Goal: Check status: Check status

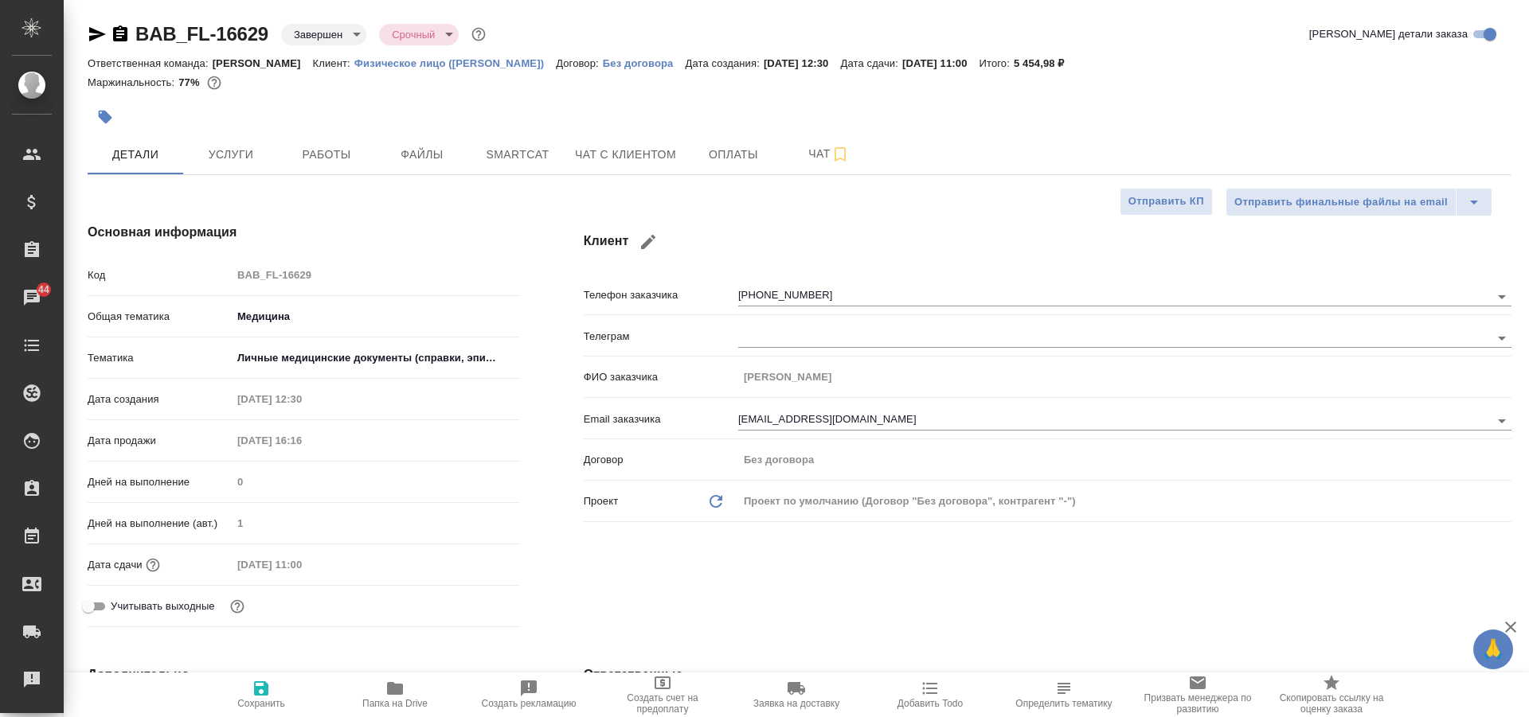
select select "RU"
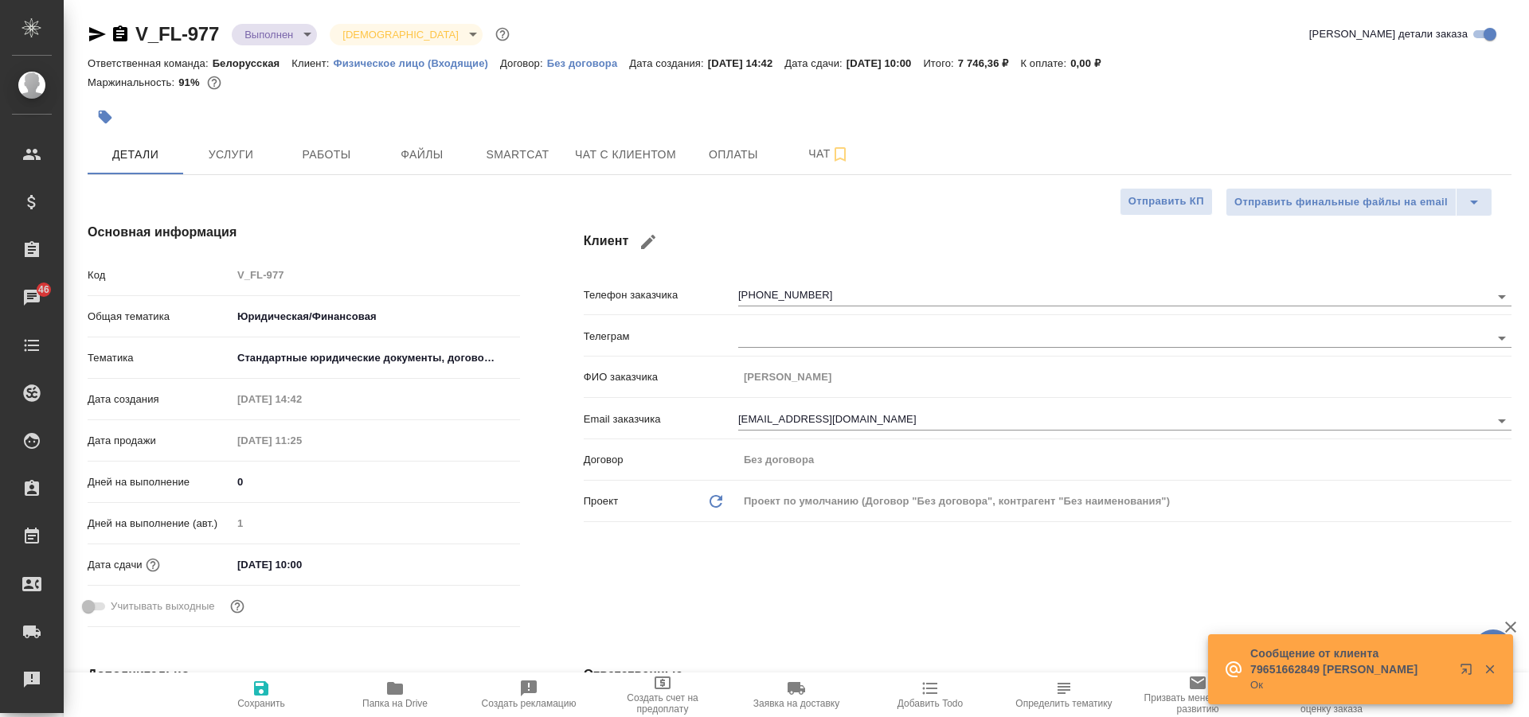
select select "RU"
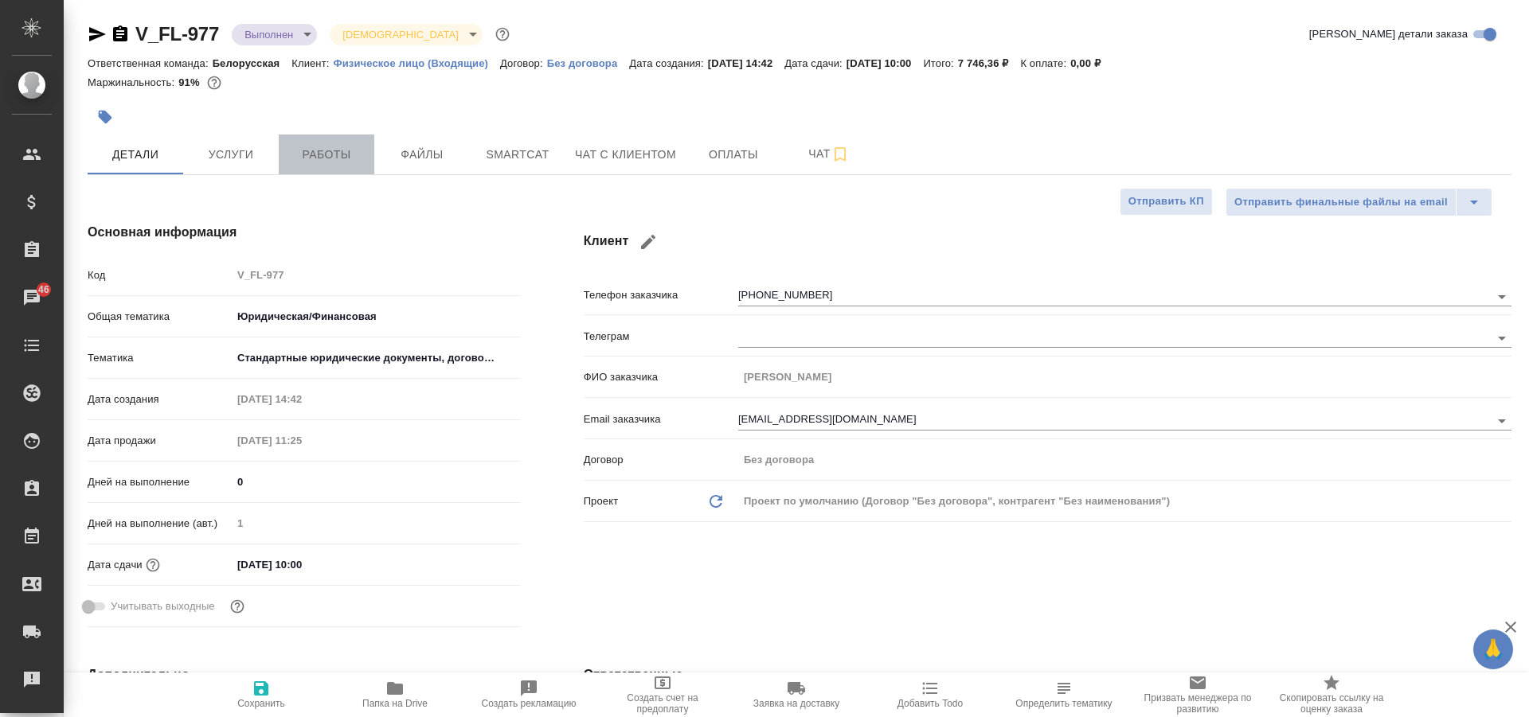
click at [322, 160] on span "Работы" at bounding box center [326, 155] width 76 height 20
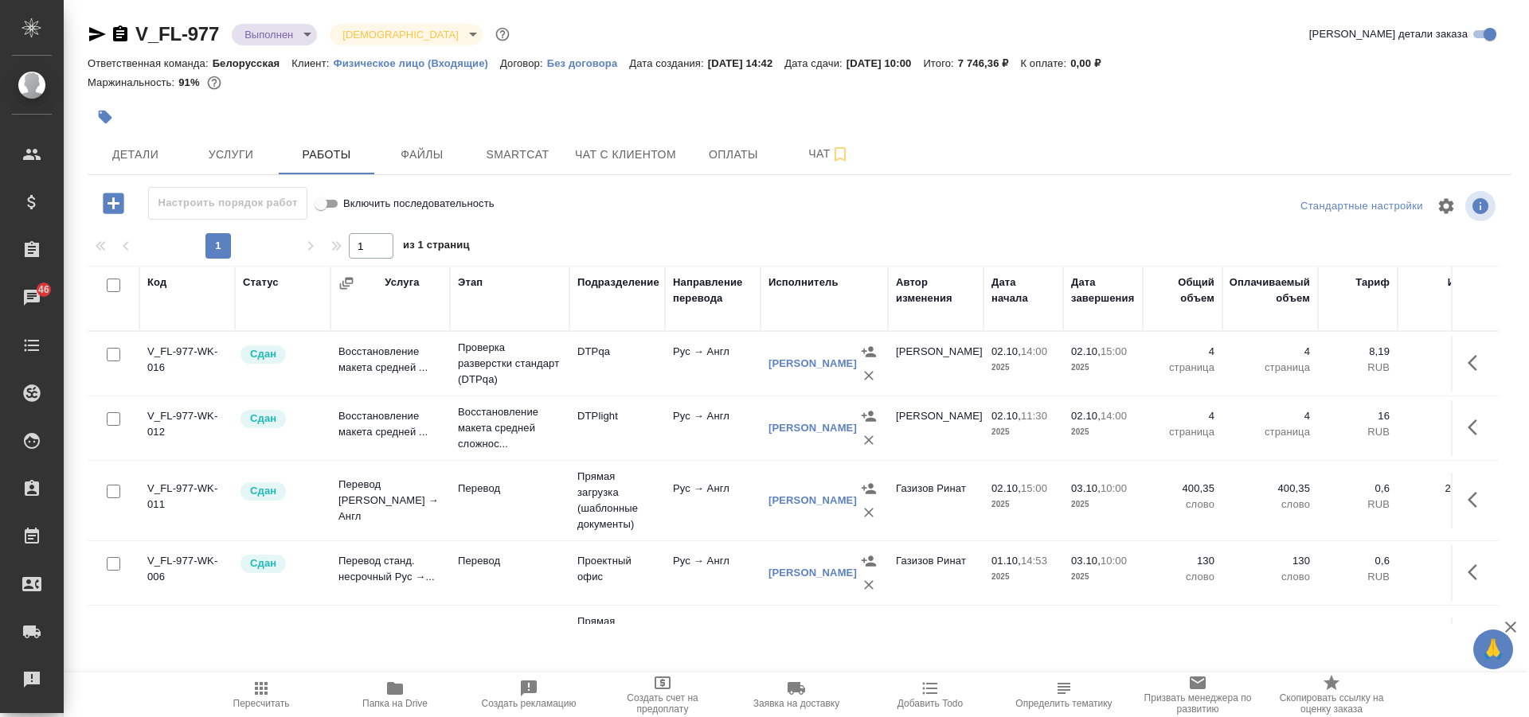
scroll to position [139, 0]
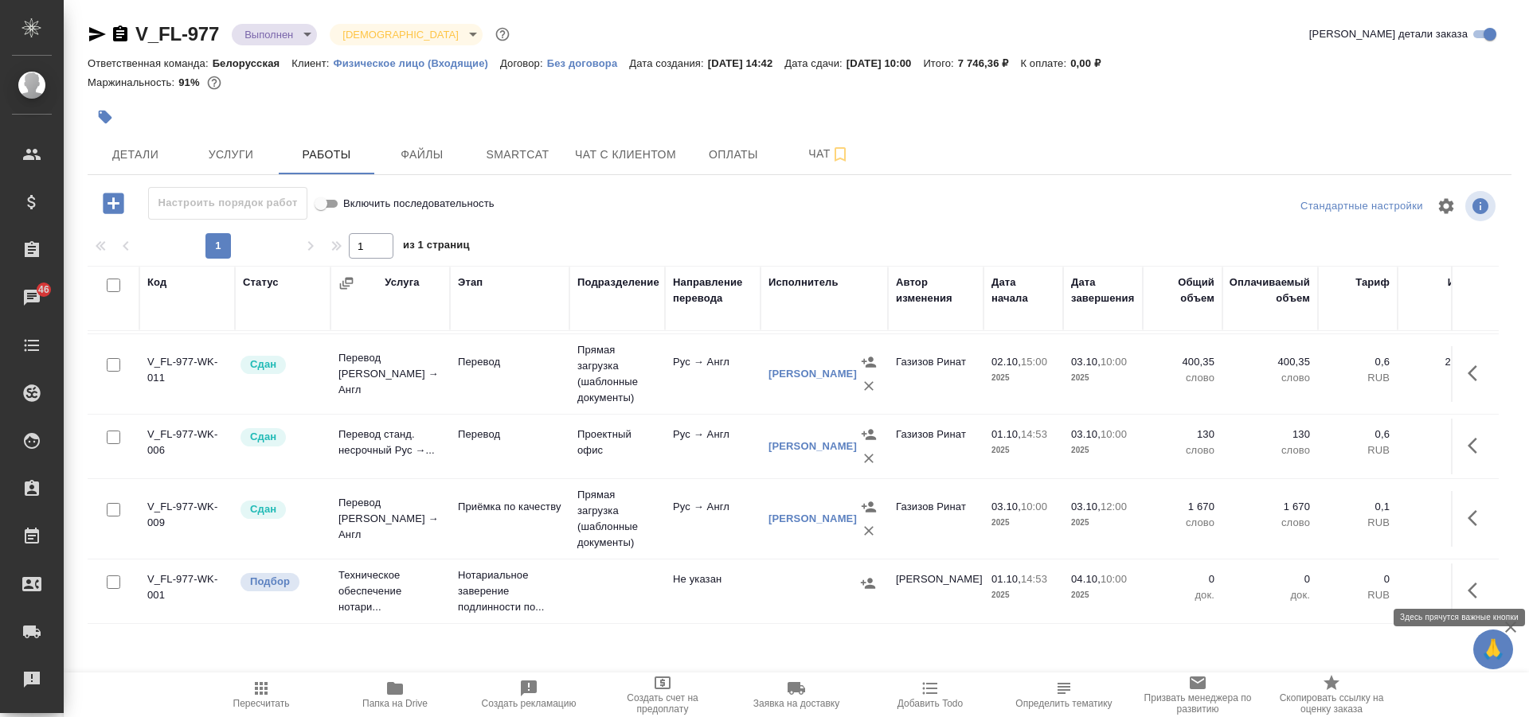
click at [1467, 581] on icon "button" at bounding box center [1476, 590] width 19 height 19
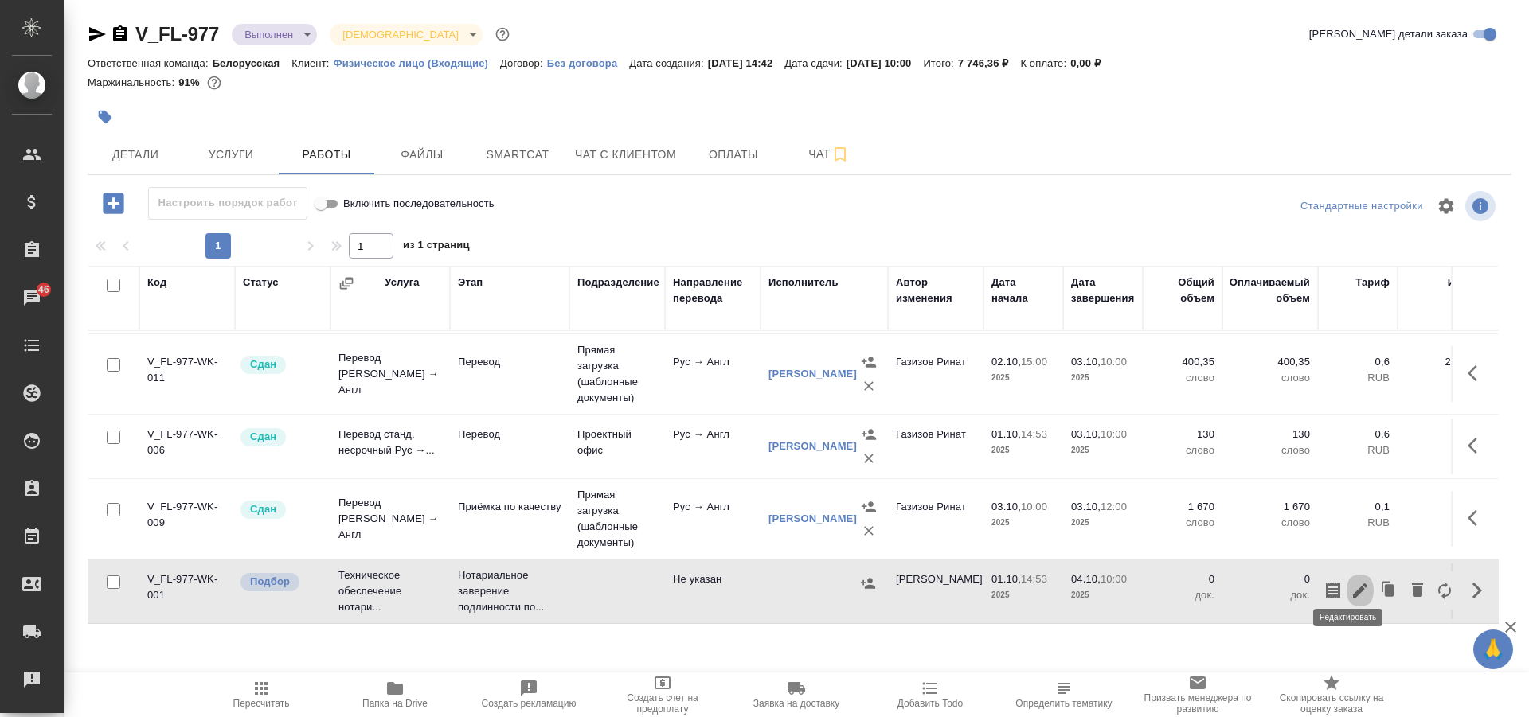
click at [1353, 585] on icon "button" at bounding box center [1360, 591] width 14 height 14
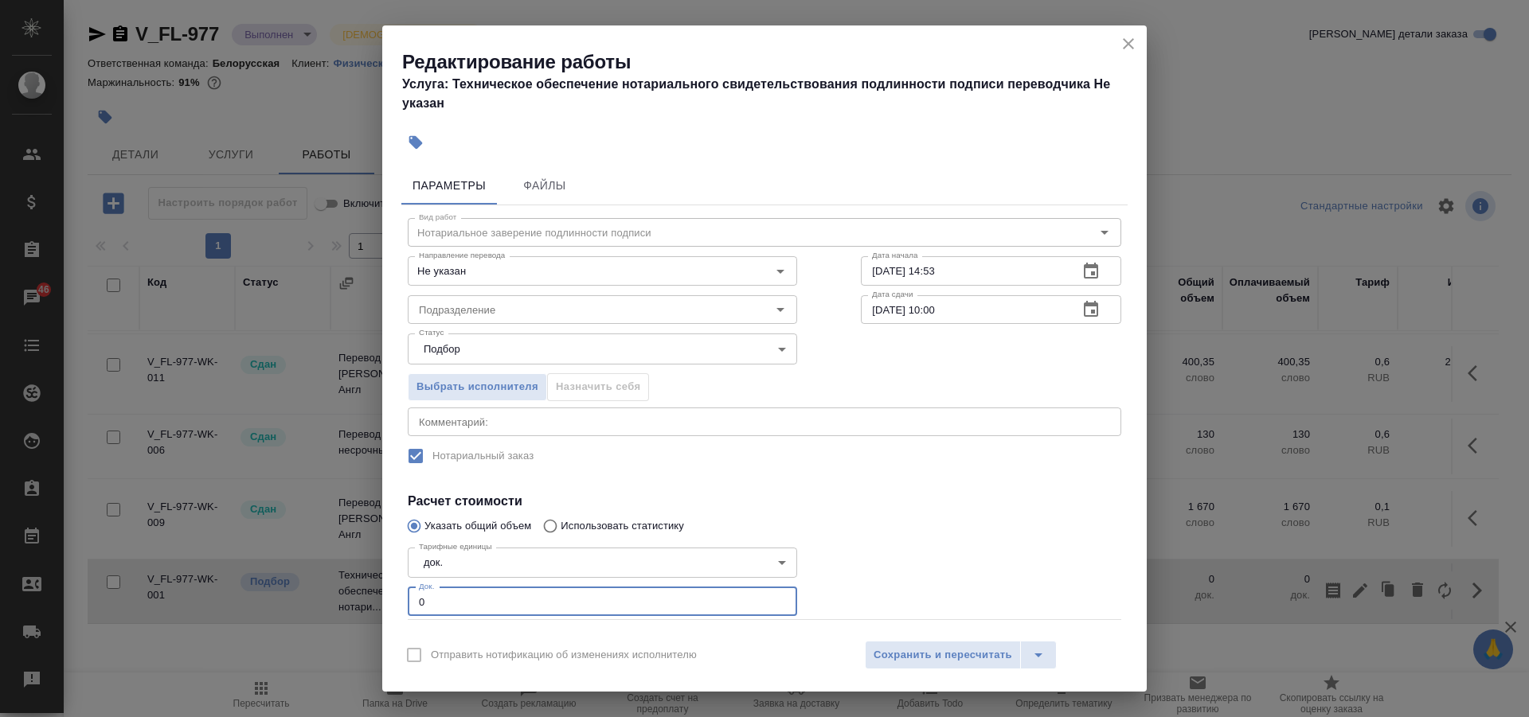
click at [500, 601] on input "0" at bounding box center [602, 602] width 389 height 29
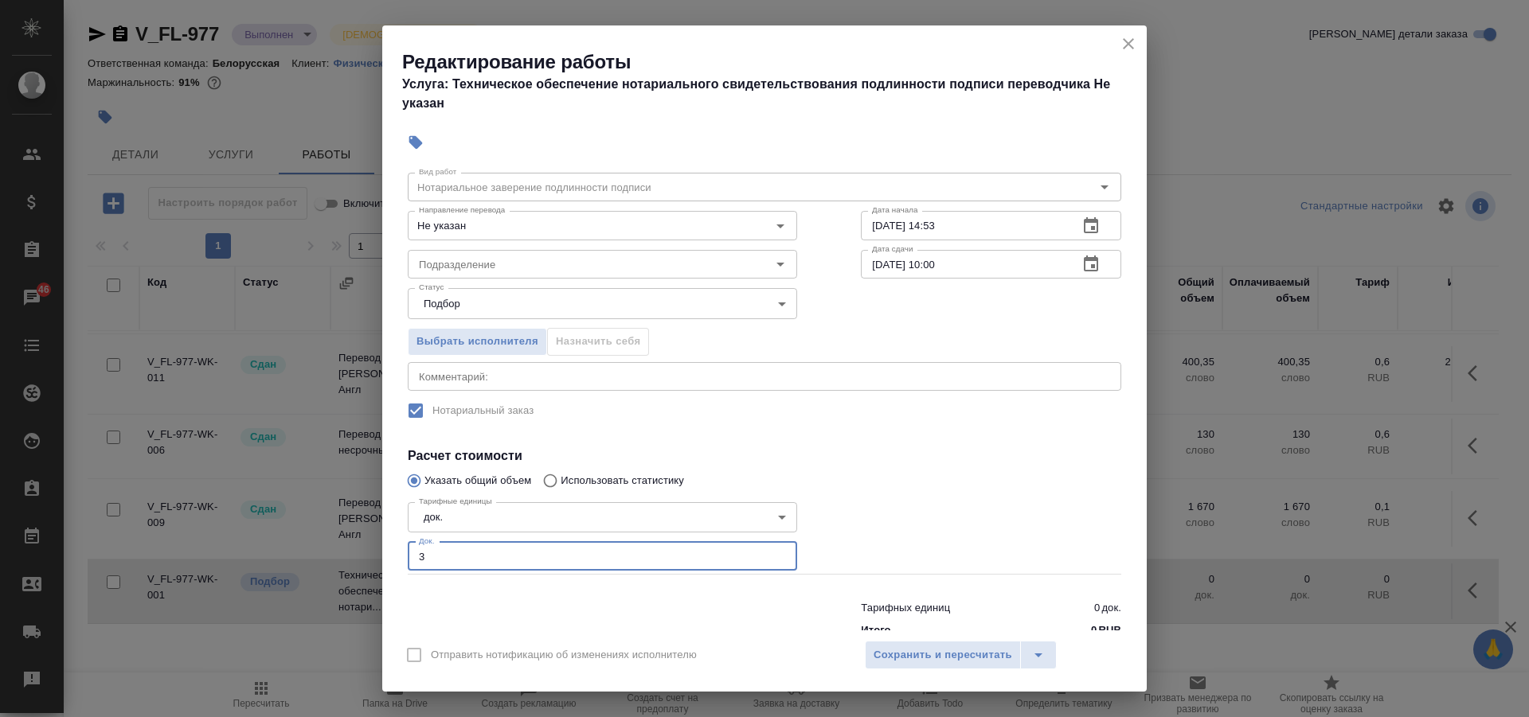
scroll to position [85, 0]
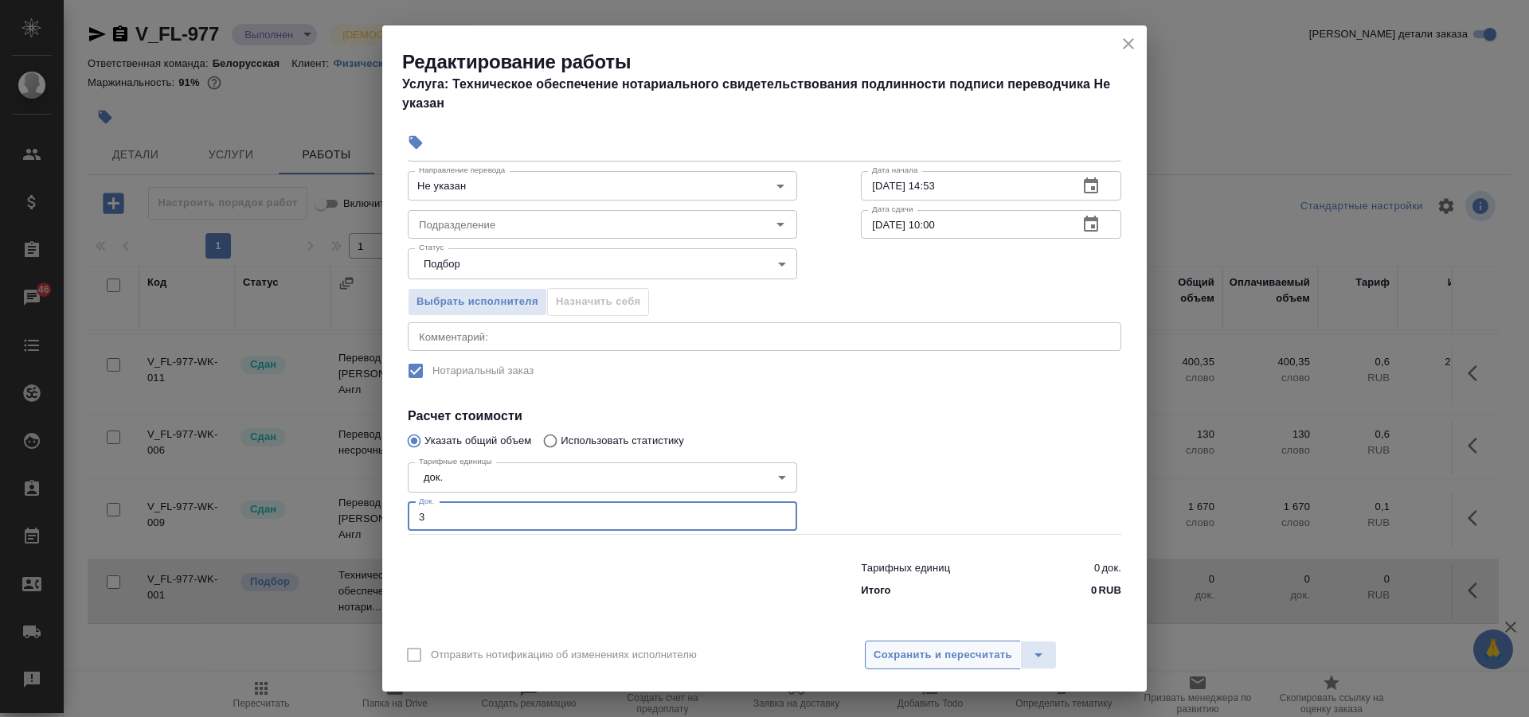
type input "3"
click at [940, 661] on span "Сохранить и пересчитать" at bounding box center [942, 656] width 139 height 18
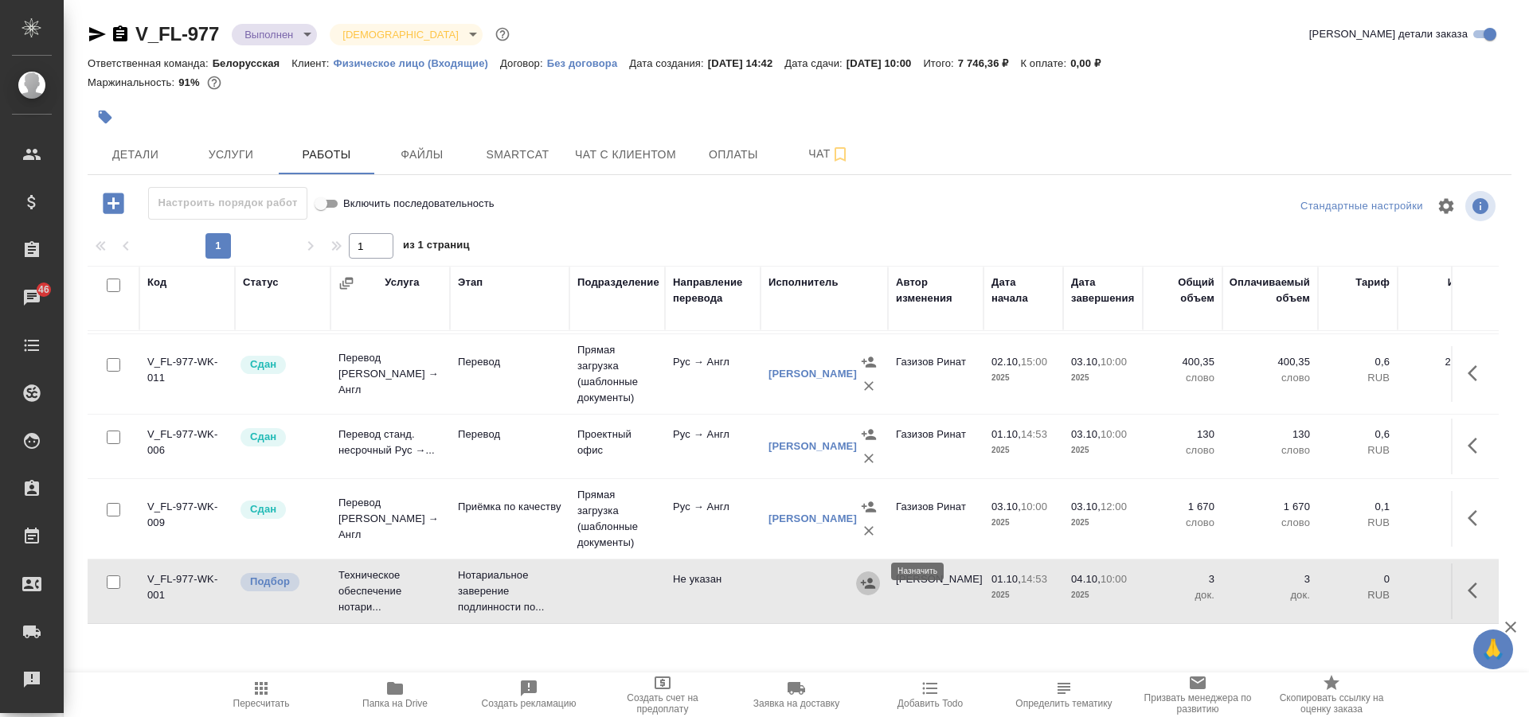
click at [867, 576] on icon "button" at bounding box center [868, 584] width 16 height 16
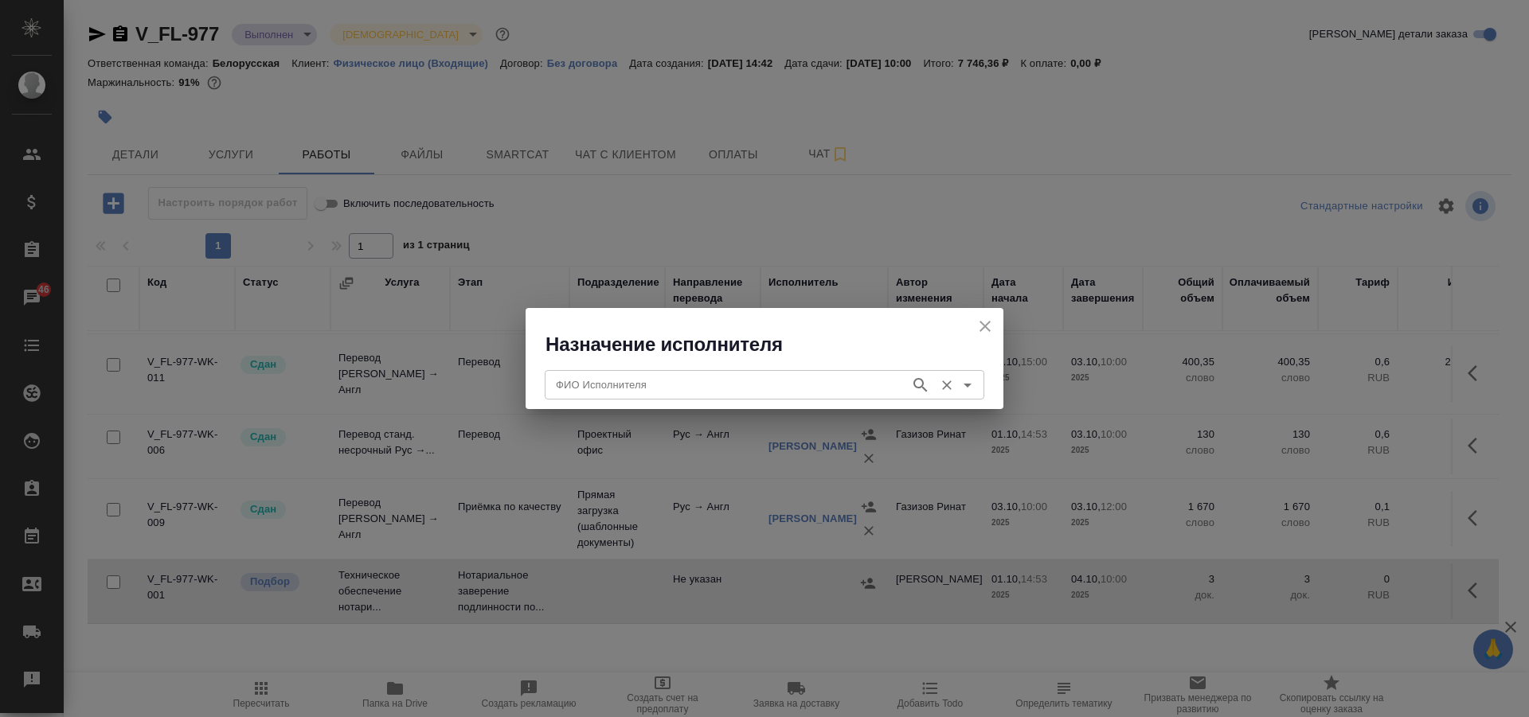
click at [620, 391] on input "ФИО Исполнителя" at bounding box center [725, 384] width 353 height 19
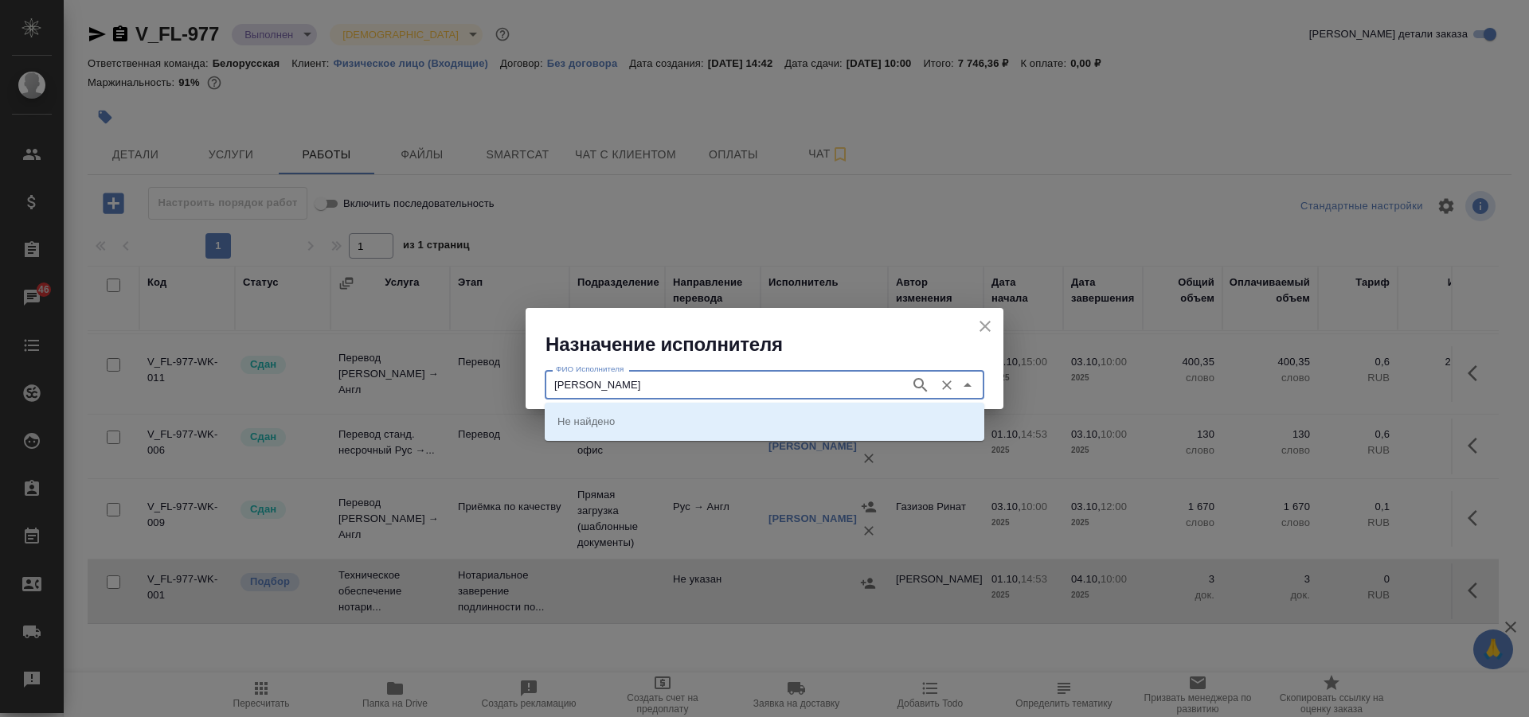
type input "соколова"
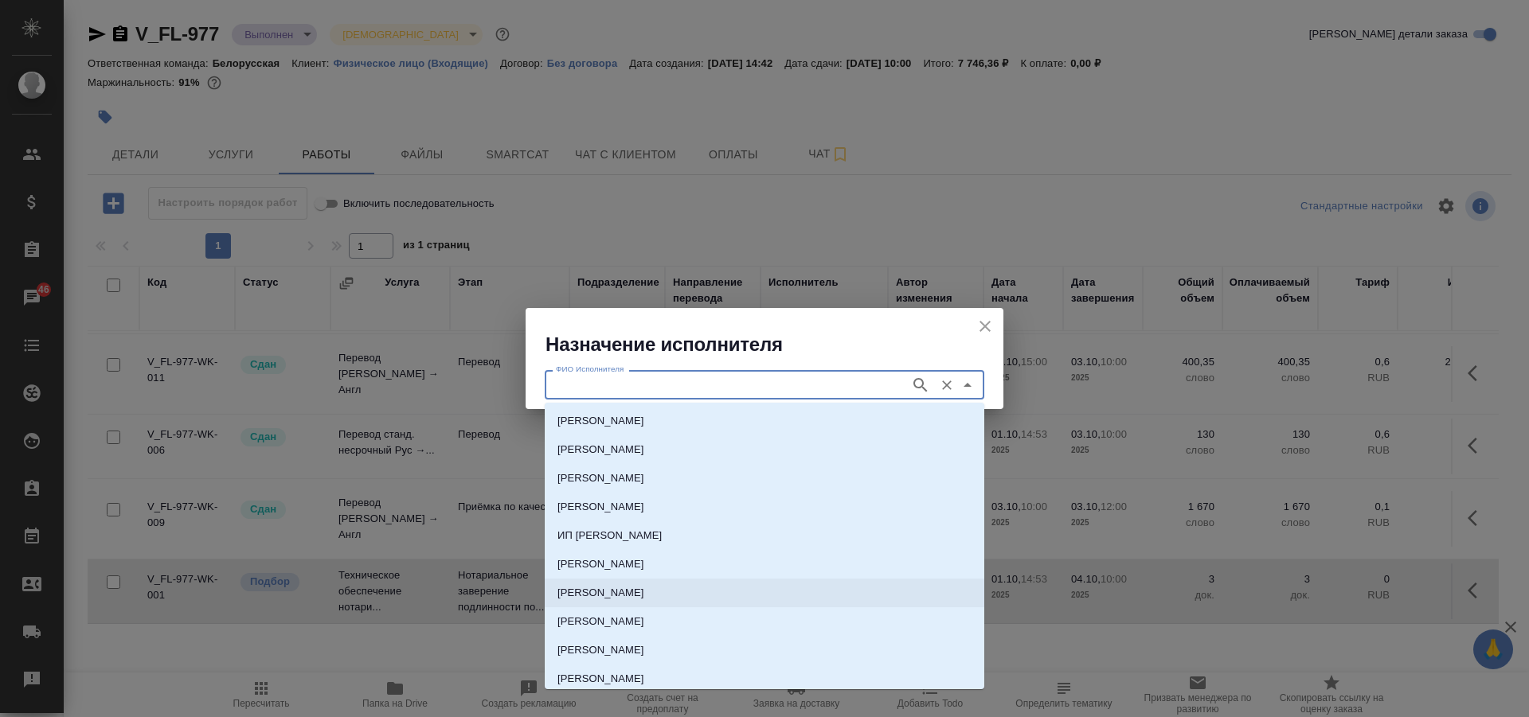
click at [644, 600] on p "НОТАРИУС Соколова Марина Валентиновна" at bounding box center [600, 593] width 87 height 16
type input "НОТАРИУС Соколова Марина Валентиновна"
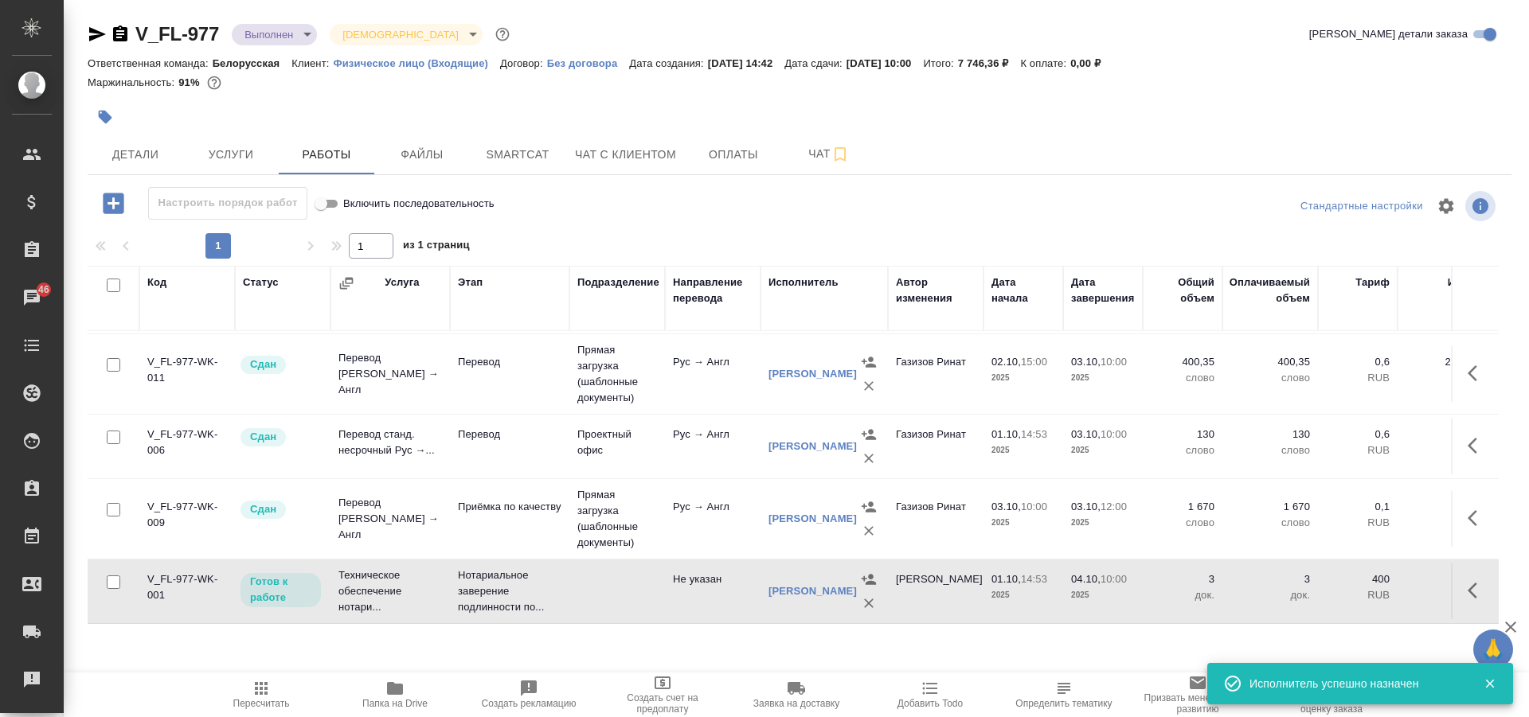
scroll to position [154, 0]
click at [1467, 583] on icon "button" at bounding box center [1472, 591] width 10 height 16
click at [1353, 584] on icon "button" at bounding box center [1360, 591] width 14 height 14
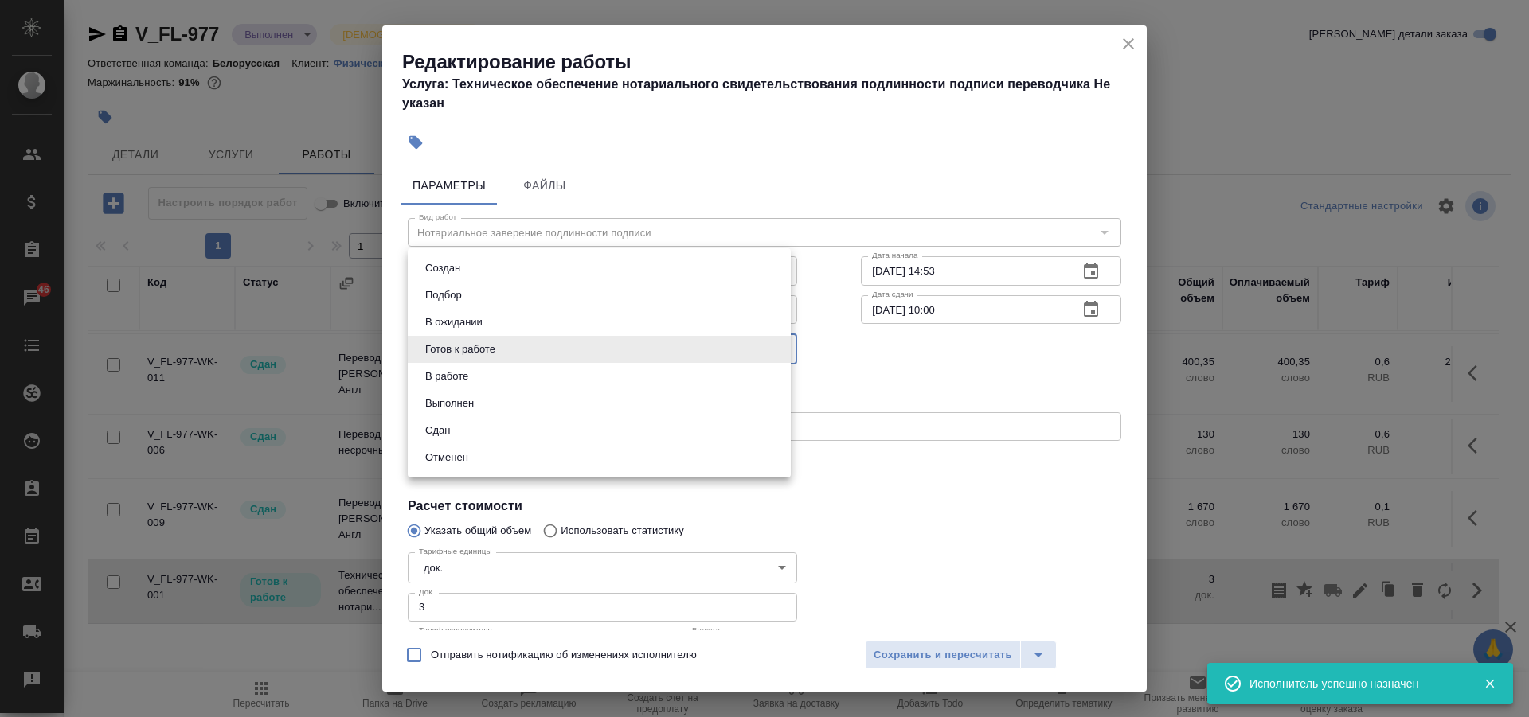
click at [509, 347] on body "🙏 .cls-1 fill:#fff; AWATERA Solovkova Ekaterina Клиенты Спецификации Заказы 46 …" at bounding box center [764, 358] width 1529 height 717
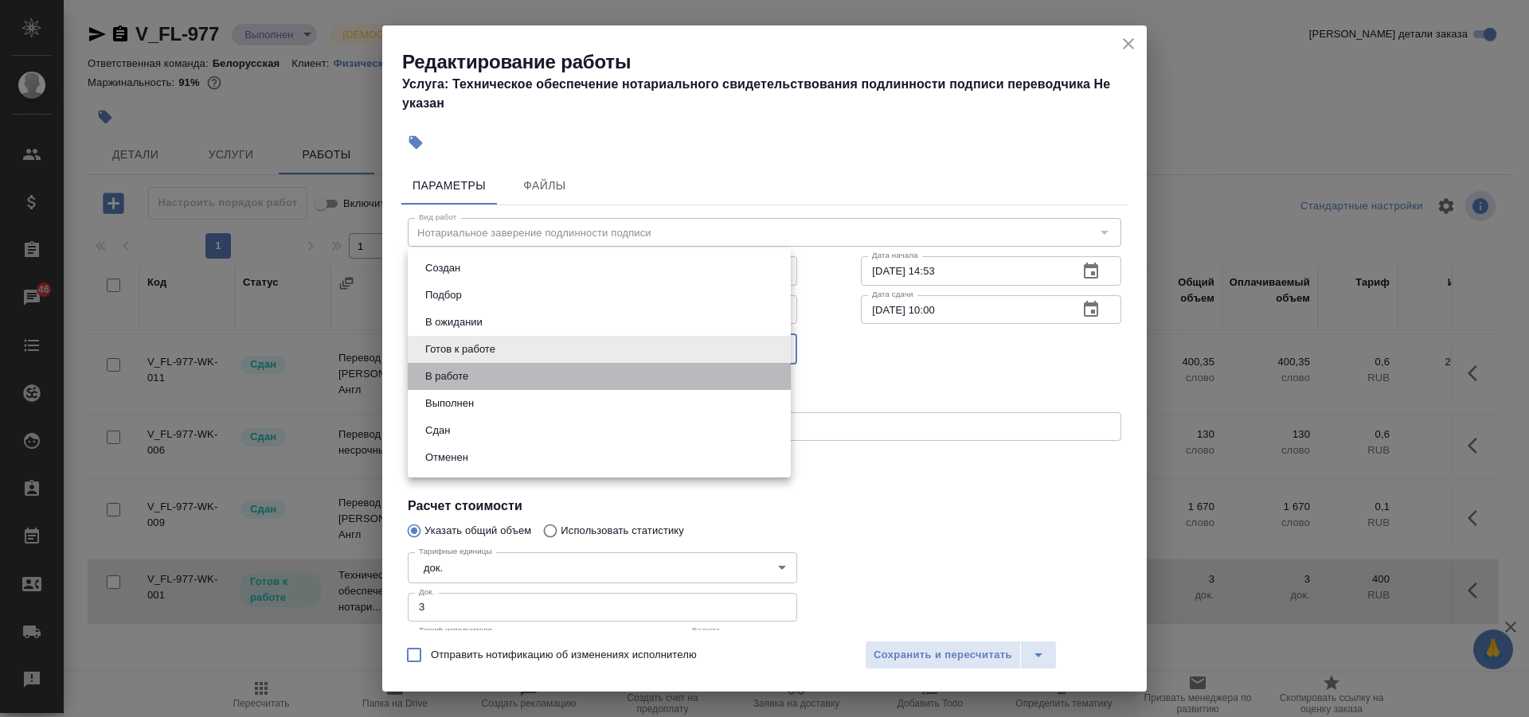
click at [497, 369] on li "В работе" at bounding box center [599, 376] width 383 height 27
type input "inProgress"
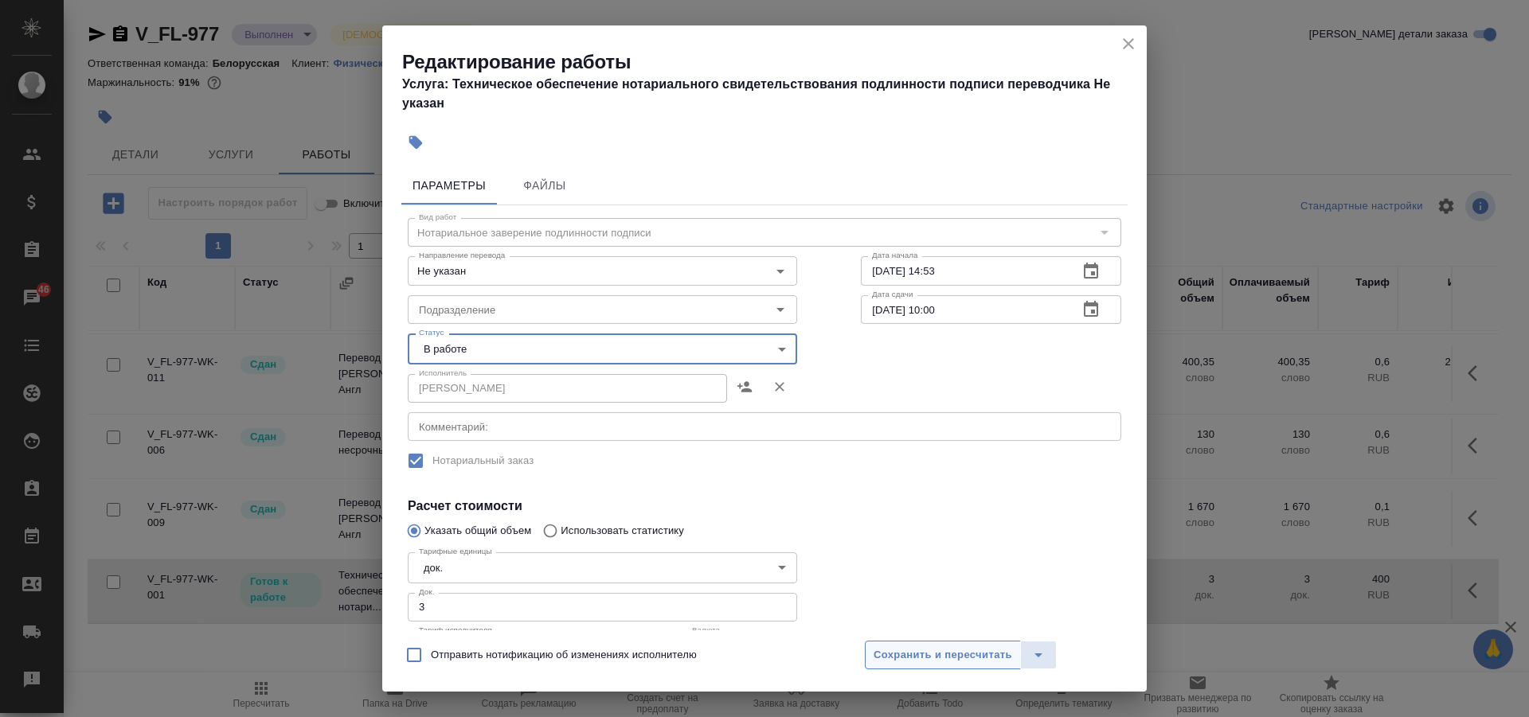
click at [951, 656] on span "Сохранить и пересчитать" at bounding box center [942, 656] width 139 height 18
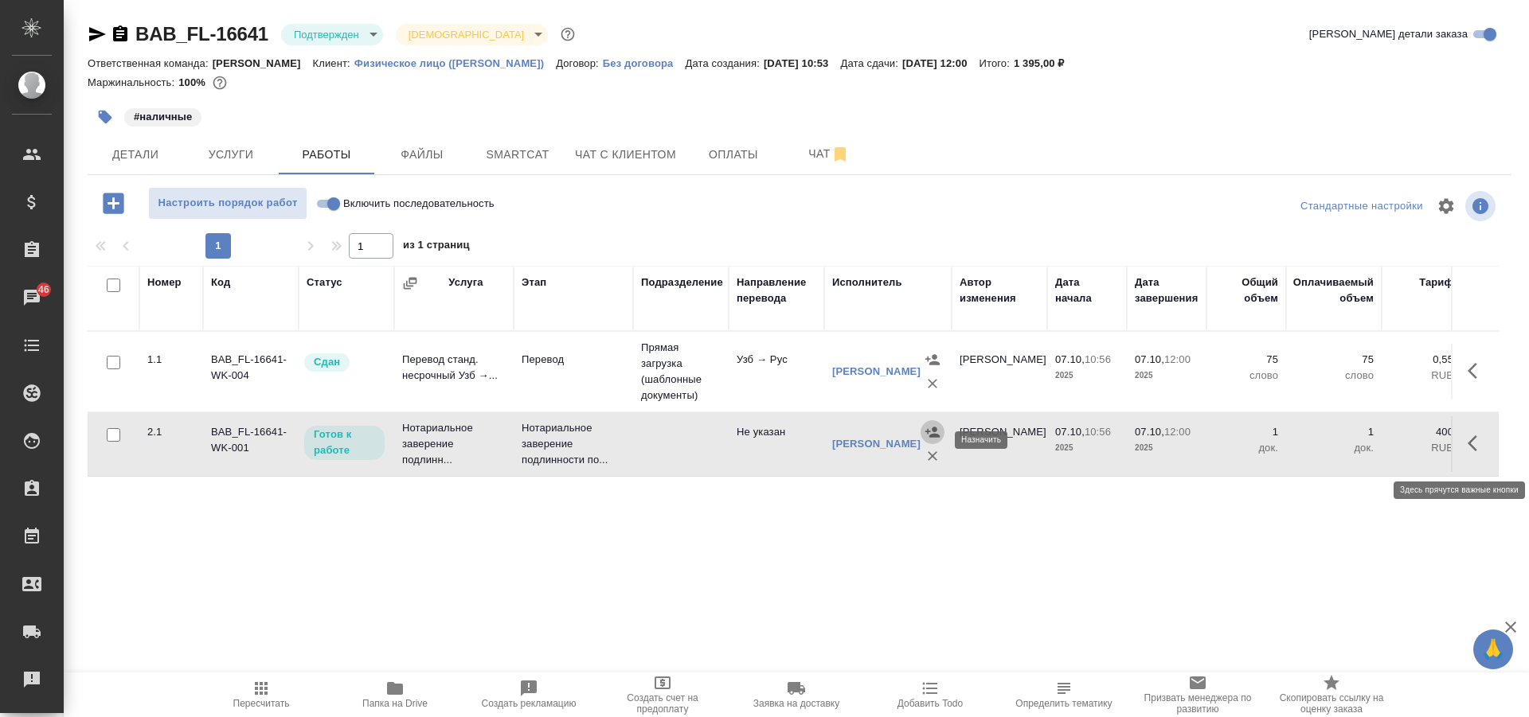
click at [1487, 449] on button "button" at bounding box center [1477, 443] width 38 height 38
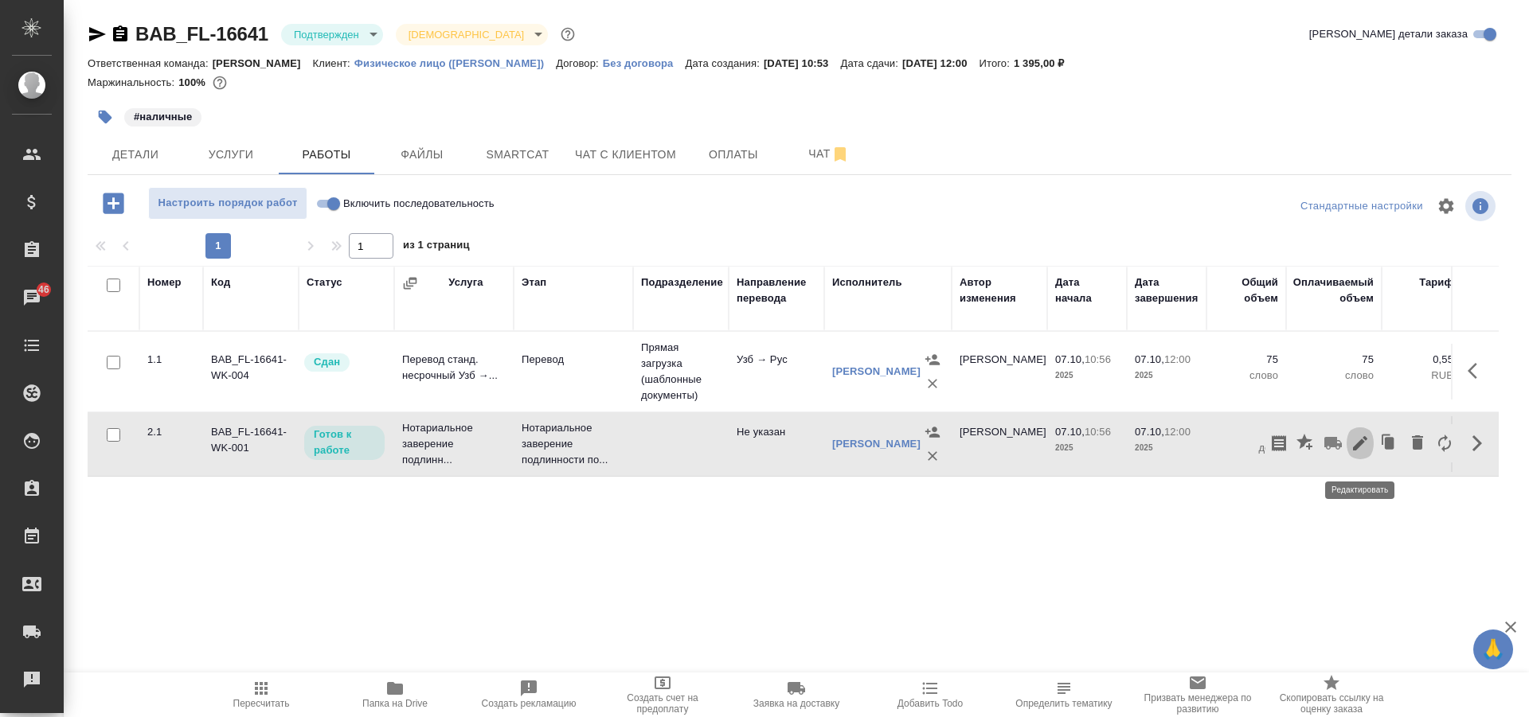
click at [1358, 442] on icon "button" at bounding box center [1359, 443] width 19 height 19
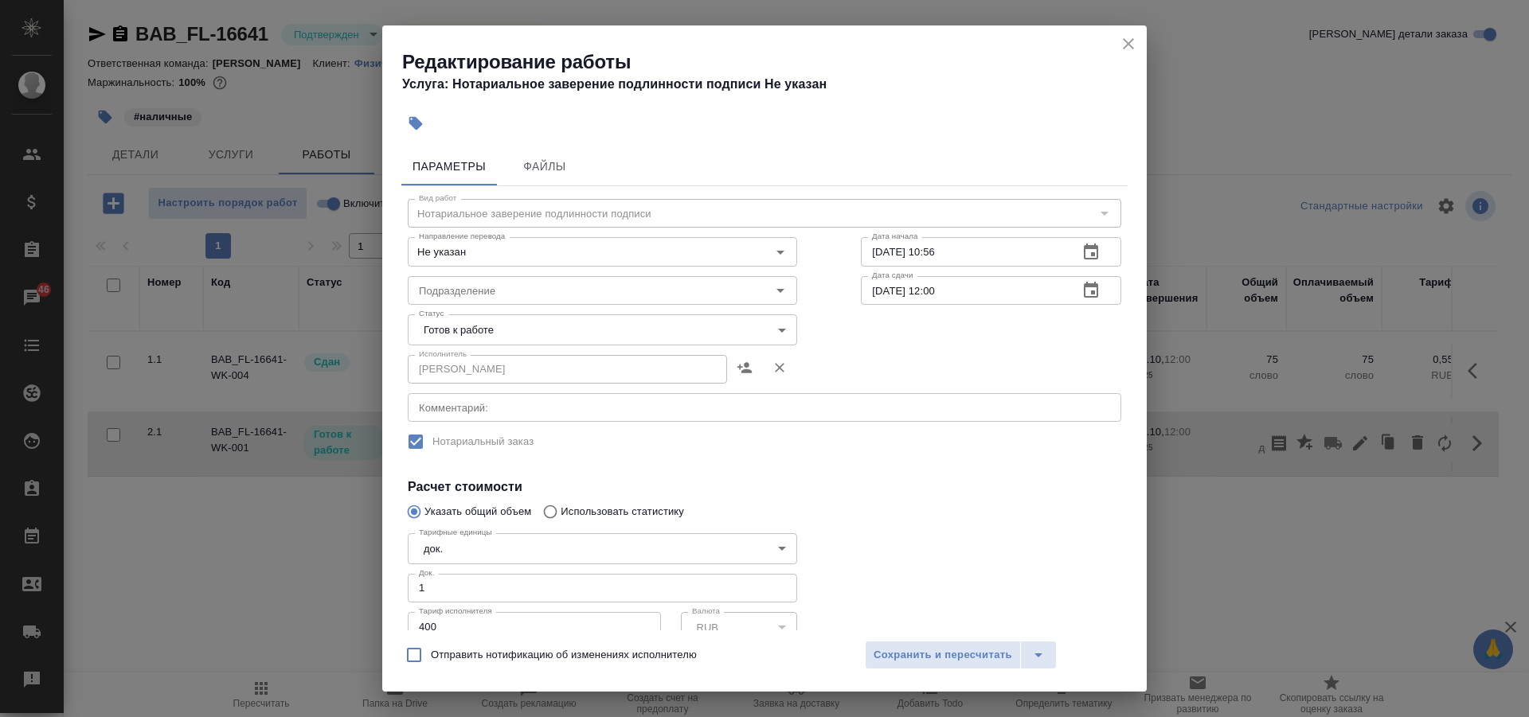
click at [529, 326] on body "🙏 .cls-1 fill:#fff; AWATERA Solovkova Ekaterina Клиенты Спецификации Заказы 46 …" at bounding box center [764, 358] width 1529 height 717
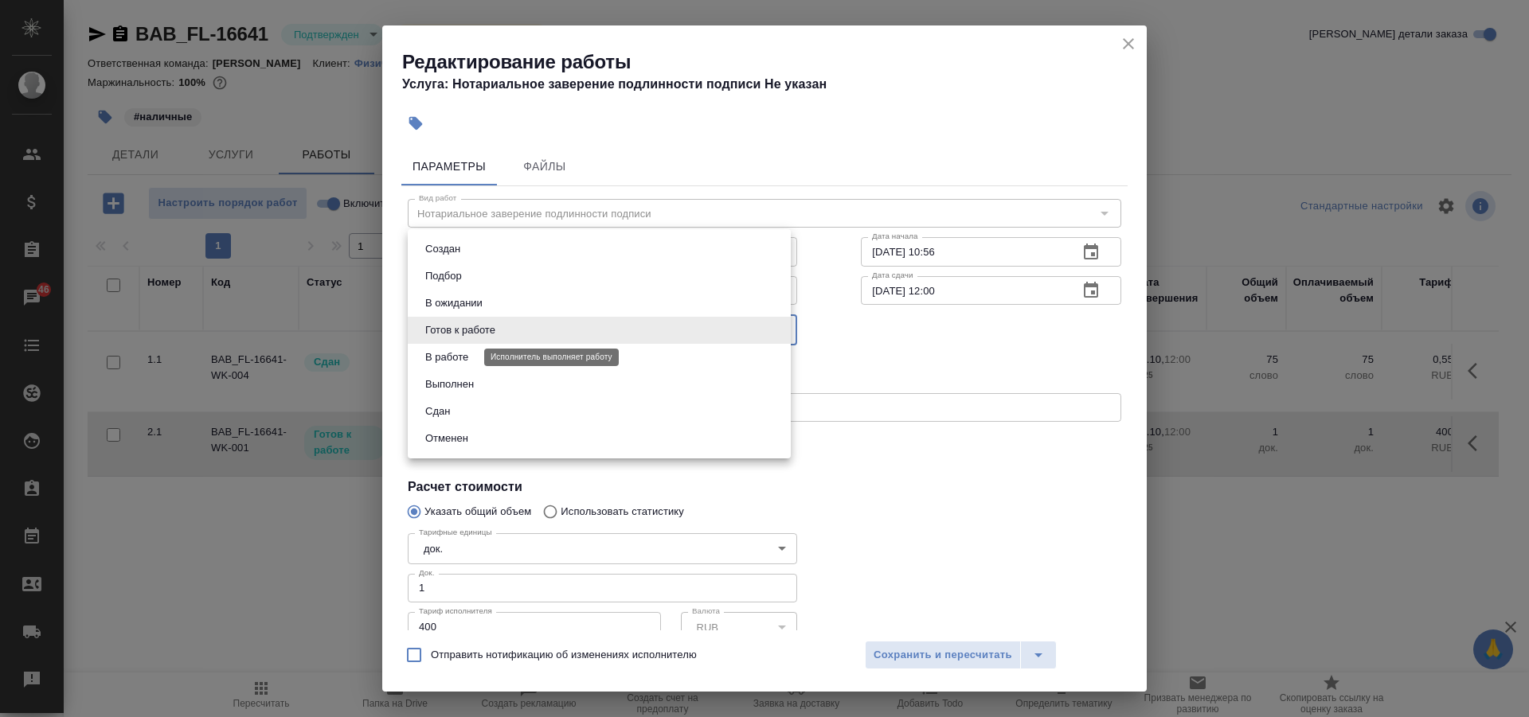
click at [460, 355] on button "В работе" at bounding box center [446, 358] width 53 height 18
type input "inProgress"
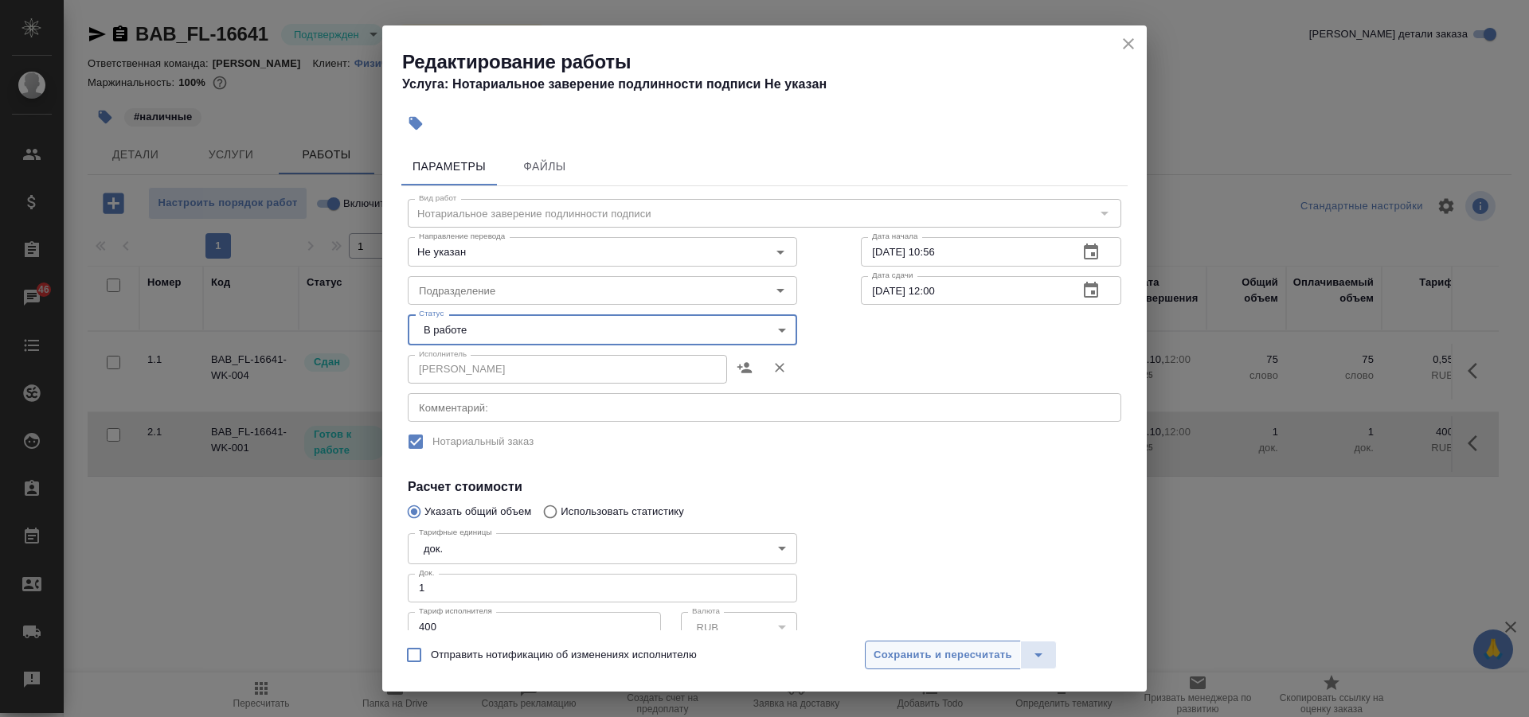
click at [916, 658] on span "Сохранить и пересчитать" at bounding box center [942, 656] width 139 height 18
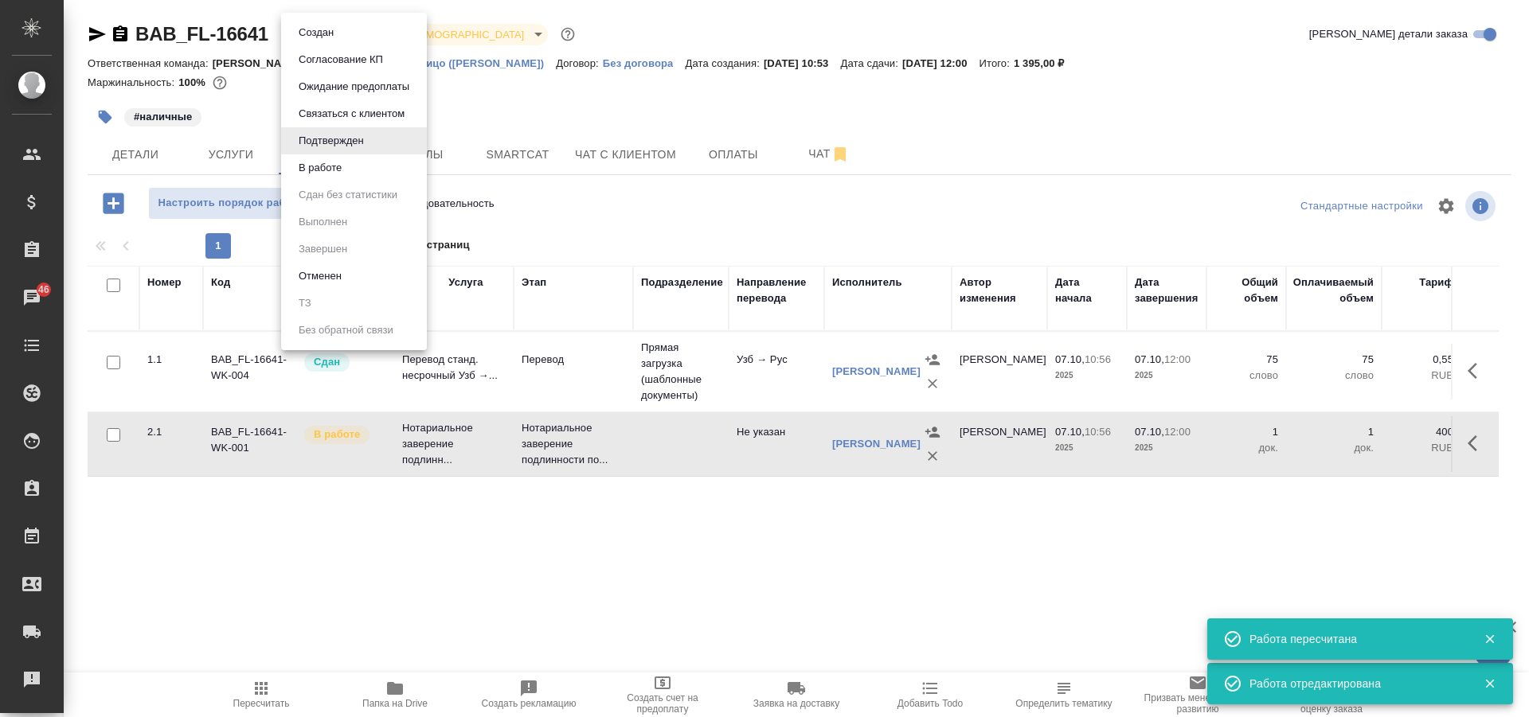
click at [350, 39] on body "🙏 .cls-1 fill:#fff; AWATERA Solovkova Ekaterina Клиенты Спецификации Заказы 46 …" at bounding box center [764, 358] width 1529 height 717
click at [354, 164] on li "В работе" at bounding box center [354, 167] width 146 height 27
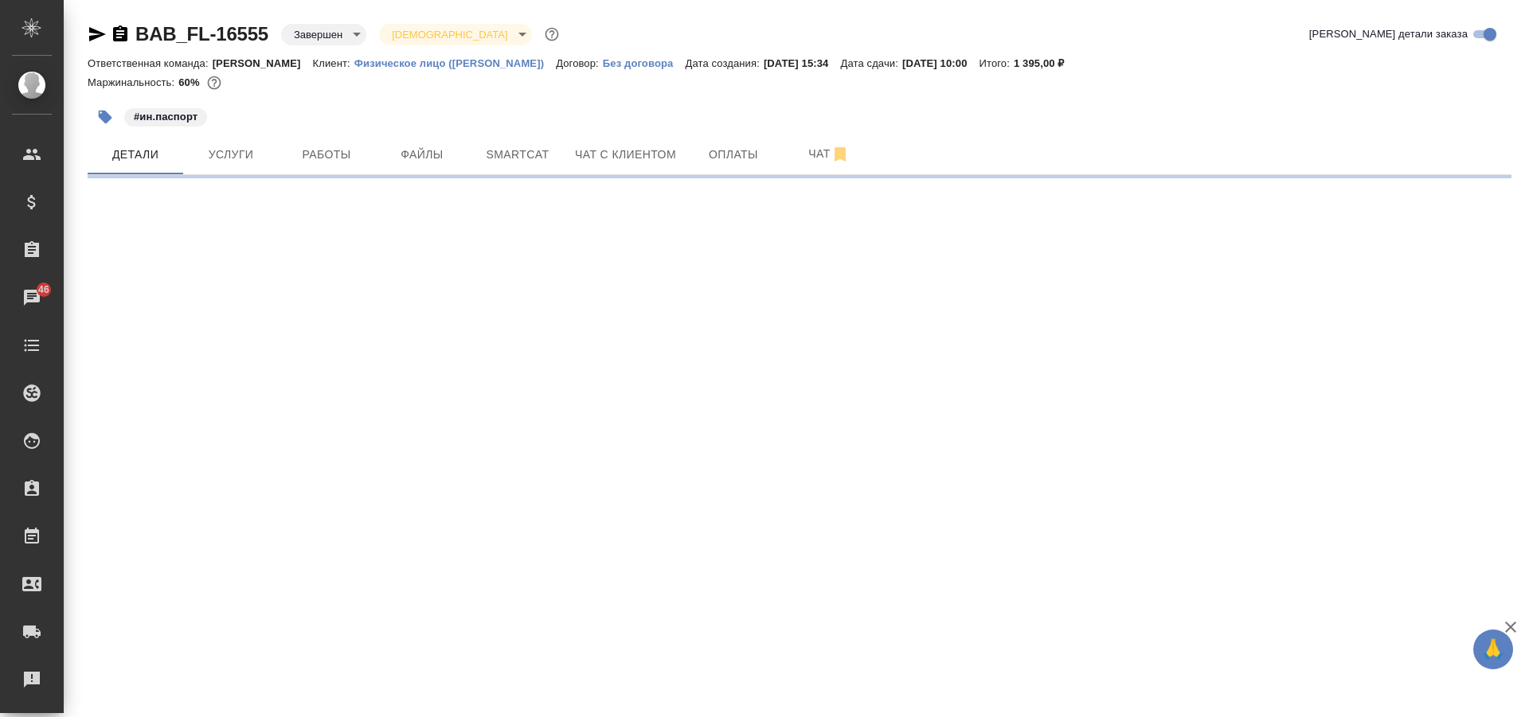
select select "RU"
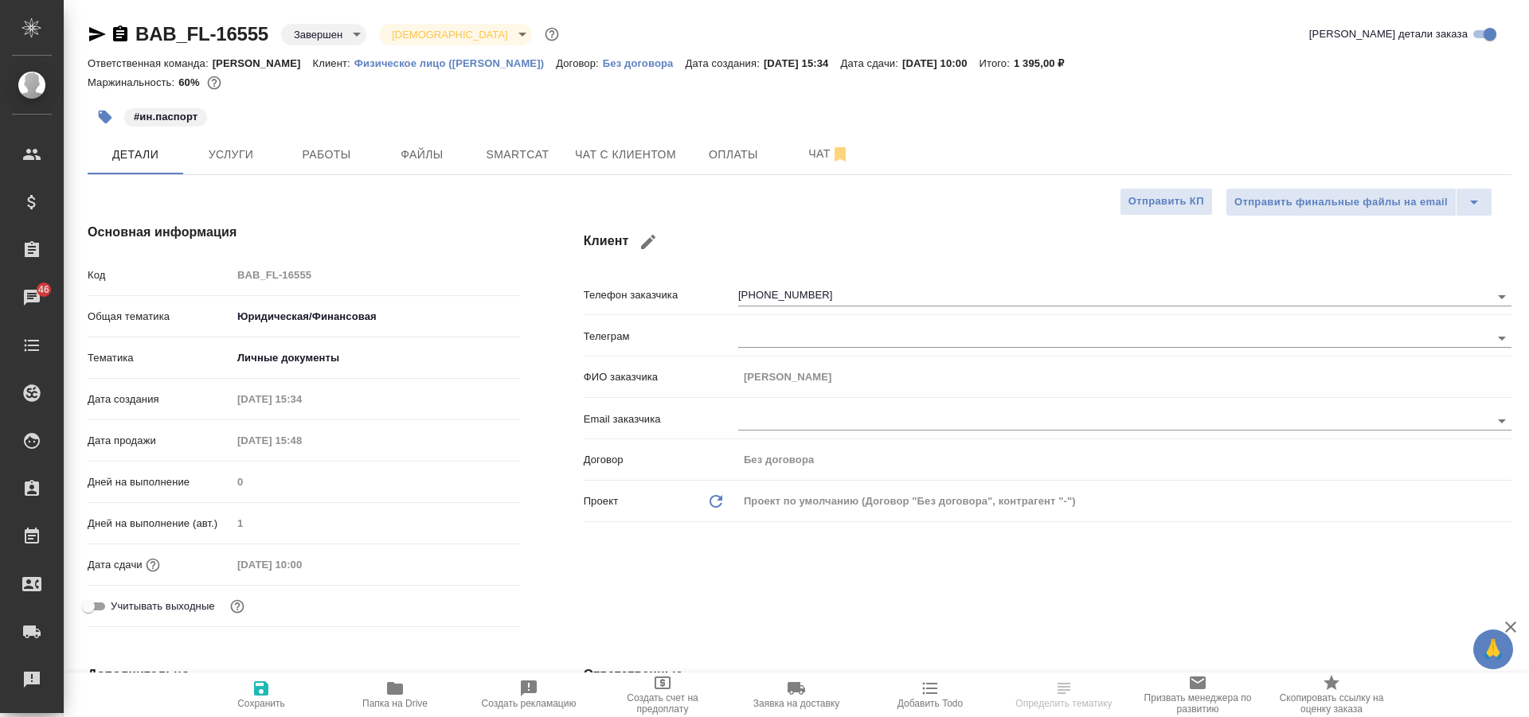
type textarea "x"
type input "[PERSON_NAME]"
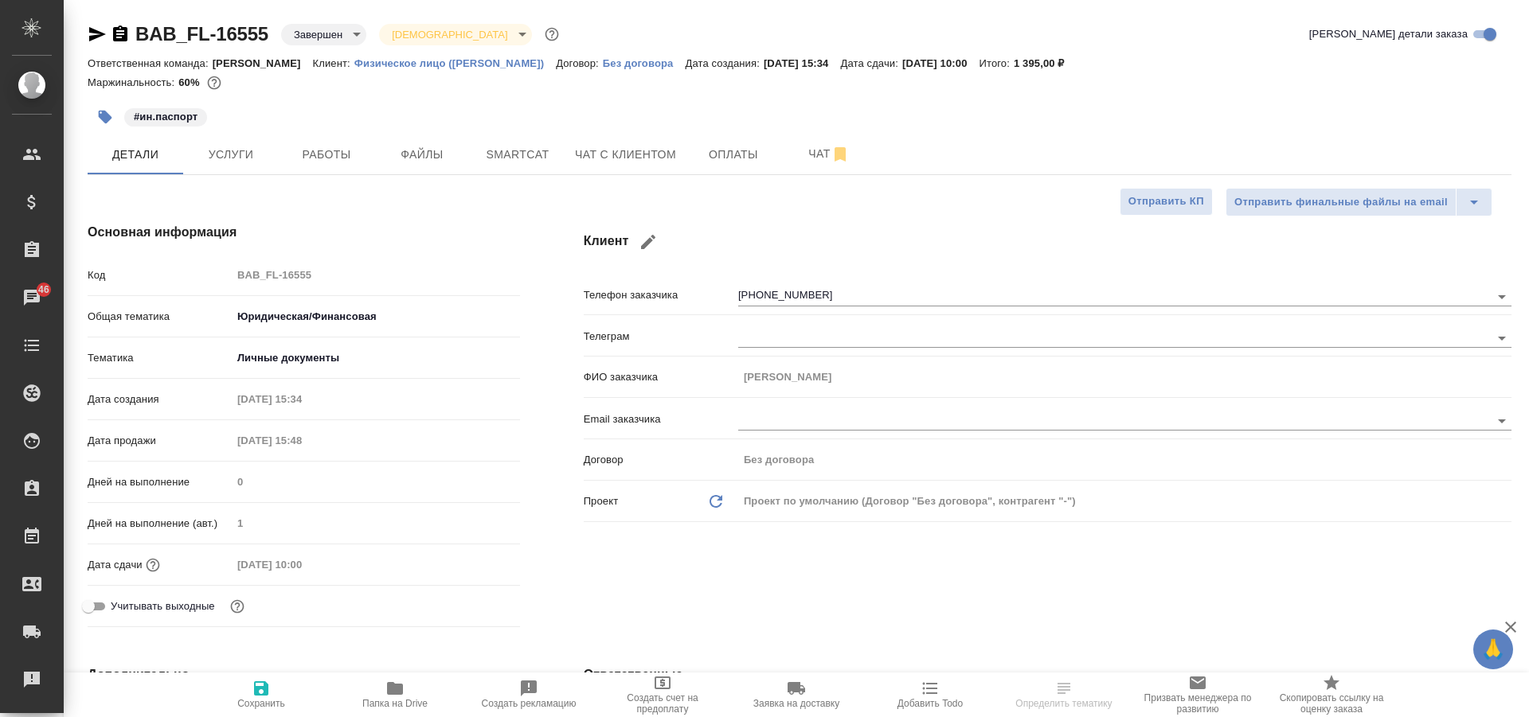
scroll to position [239, 0]
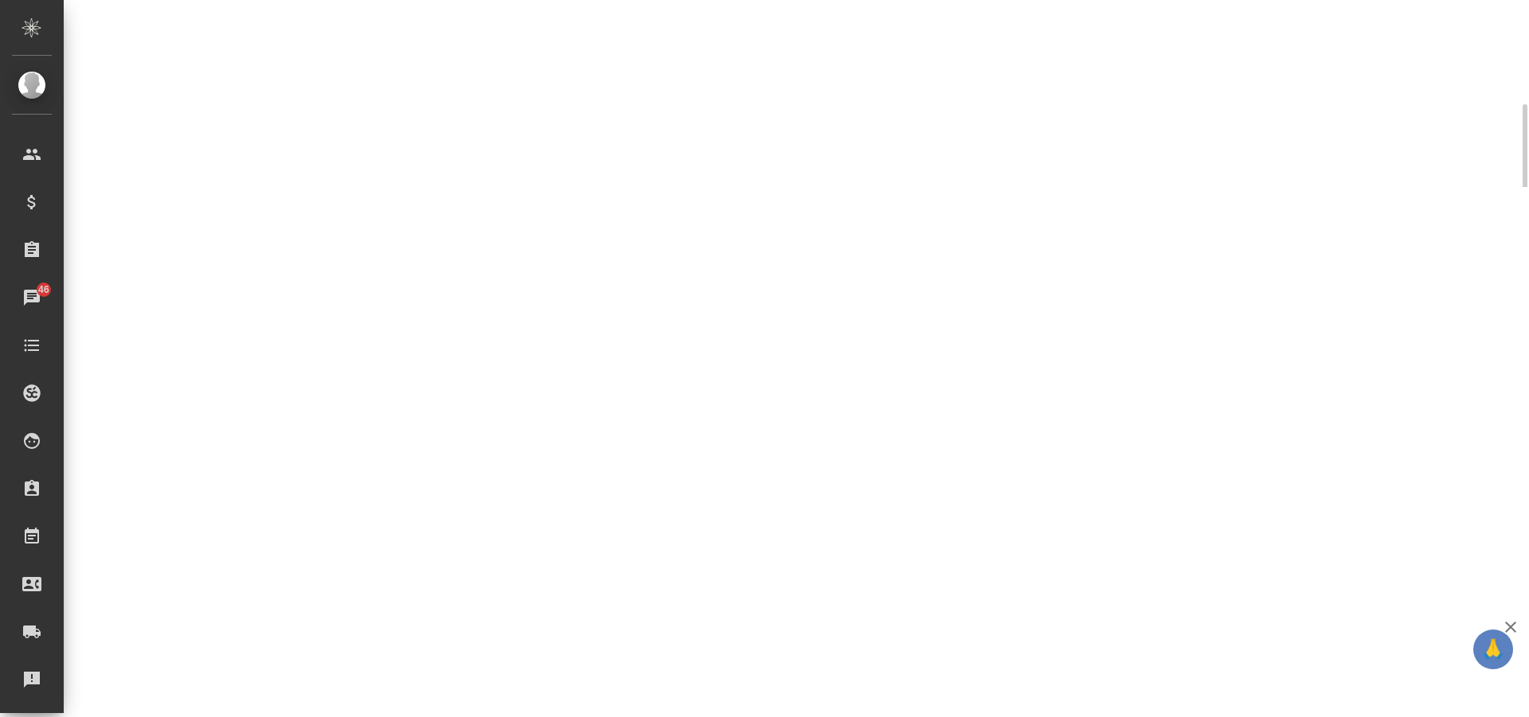
select select "RU"
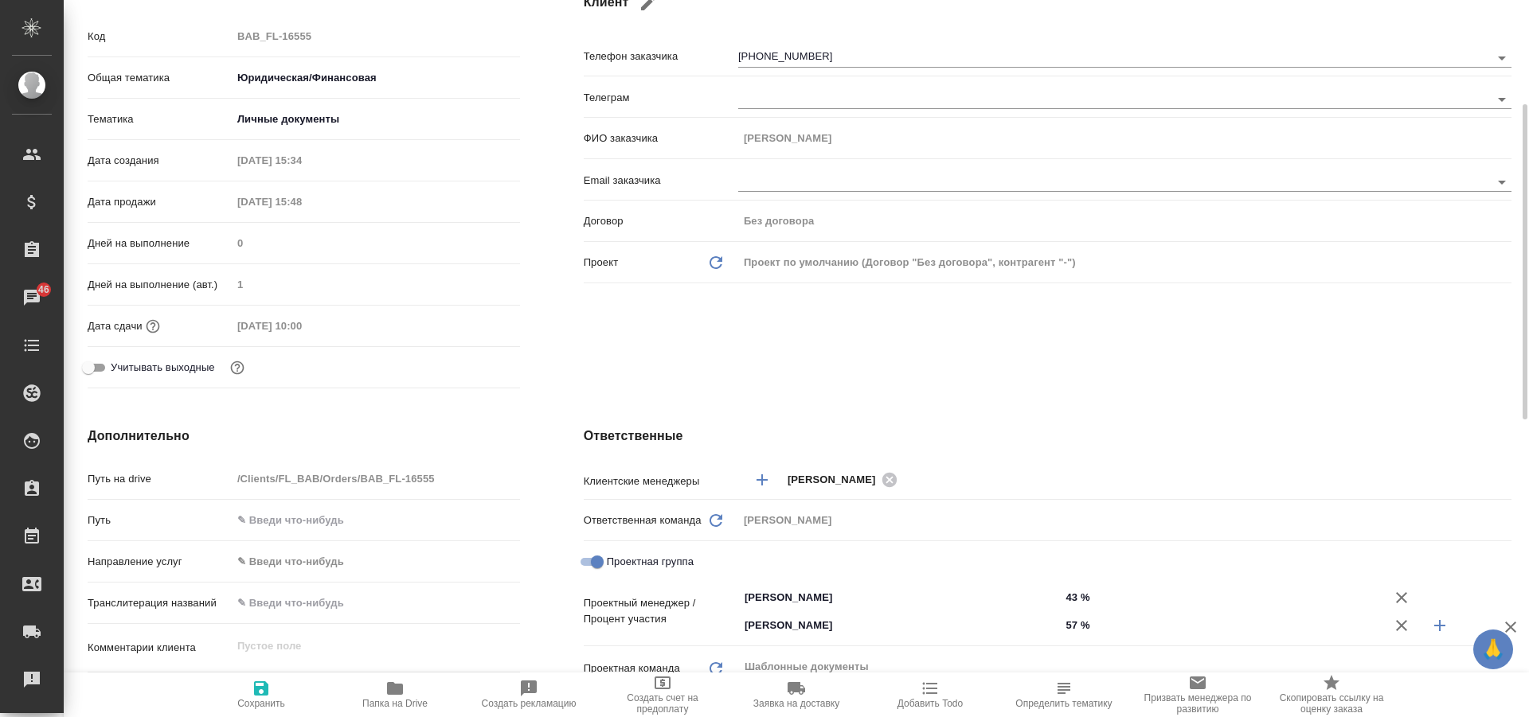
type textarea "x"
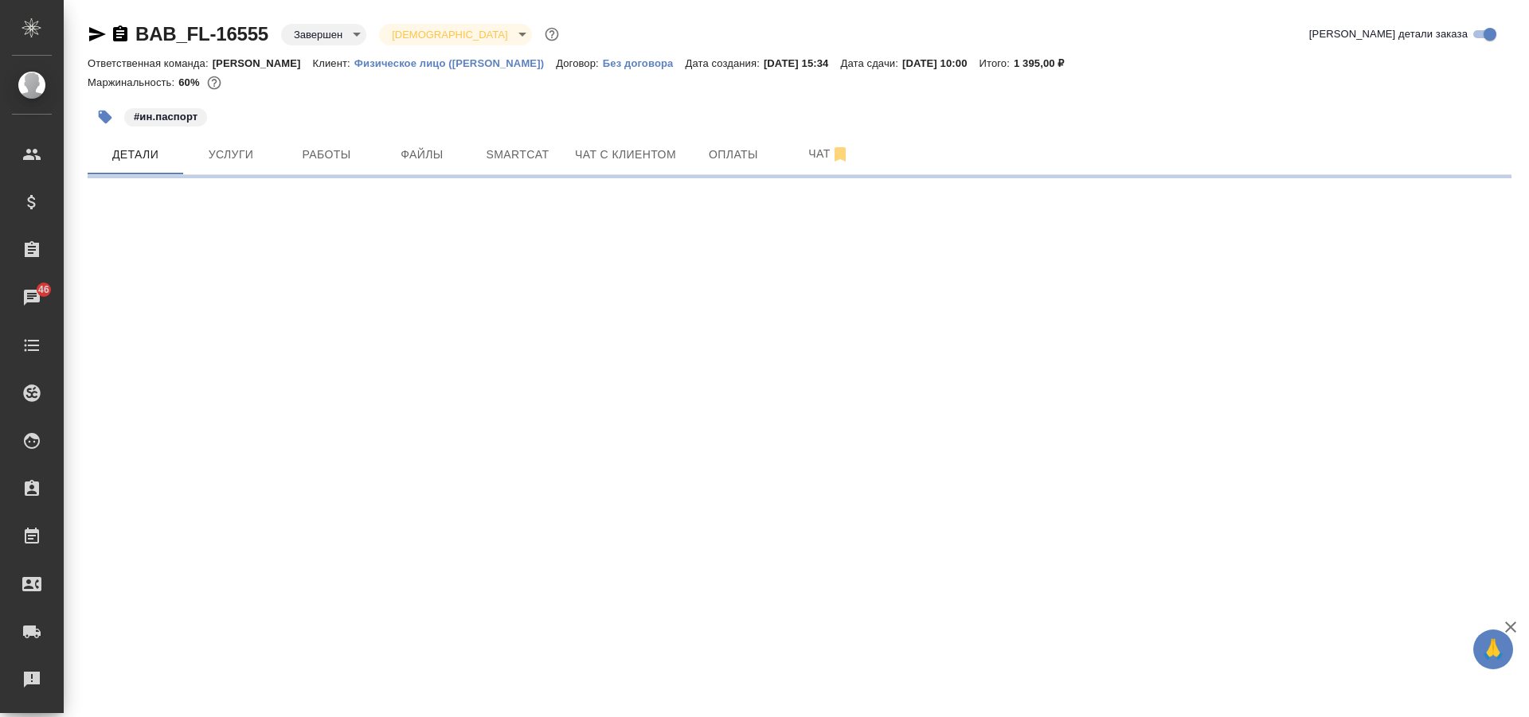
select select "RU"
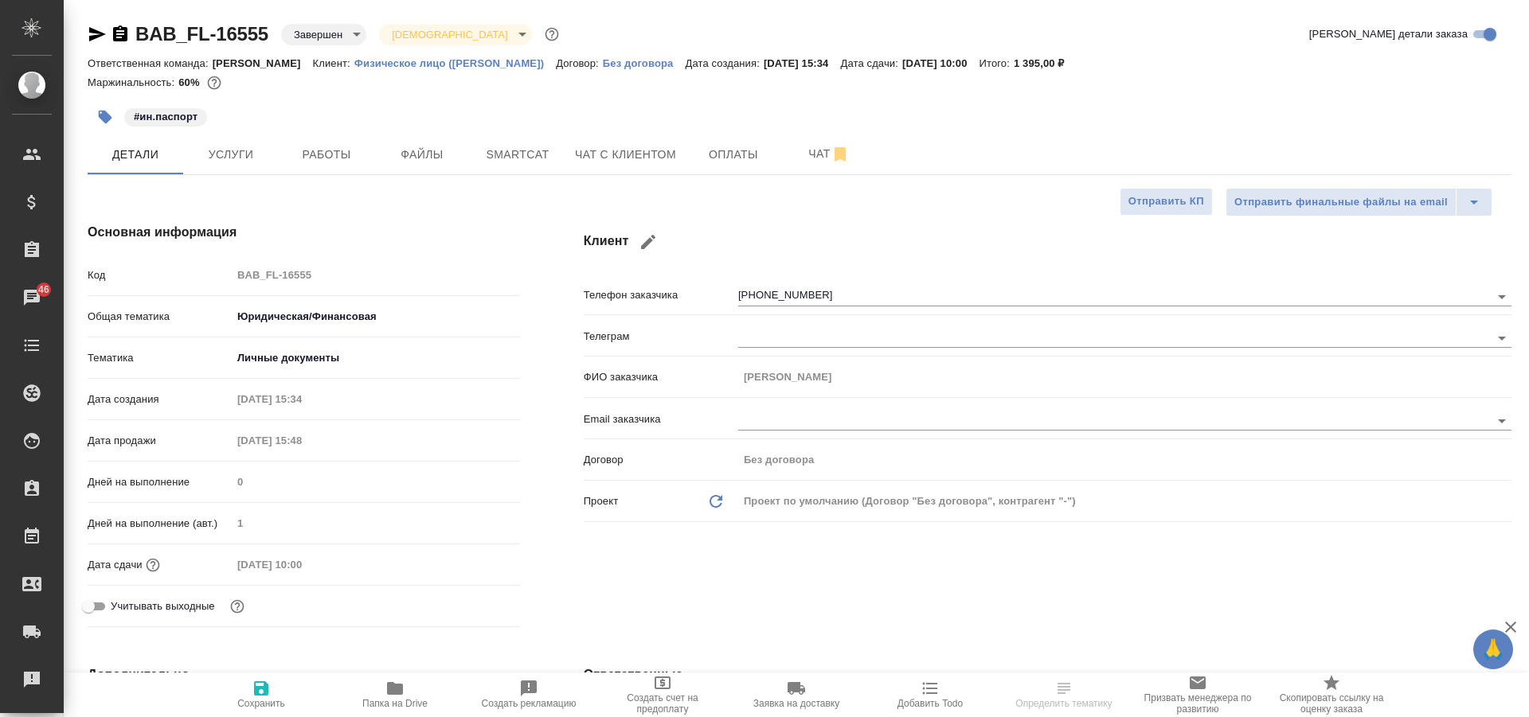
type textarea "x"
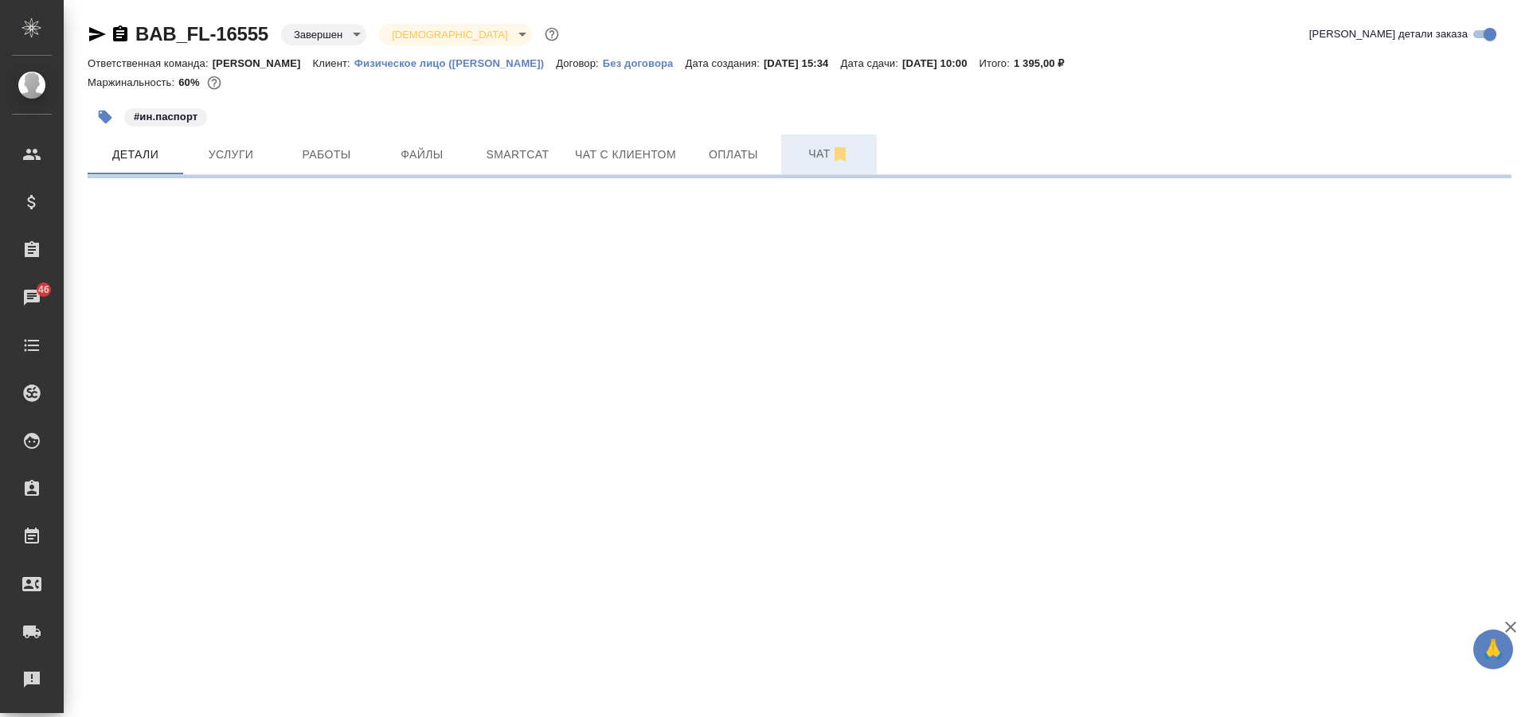
click at [809, 139] on button "Чат" at bounding box center [829, 155] width 96 height 40
select select "RU"
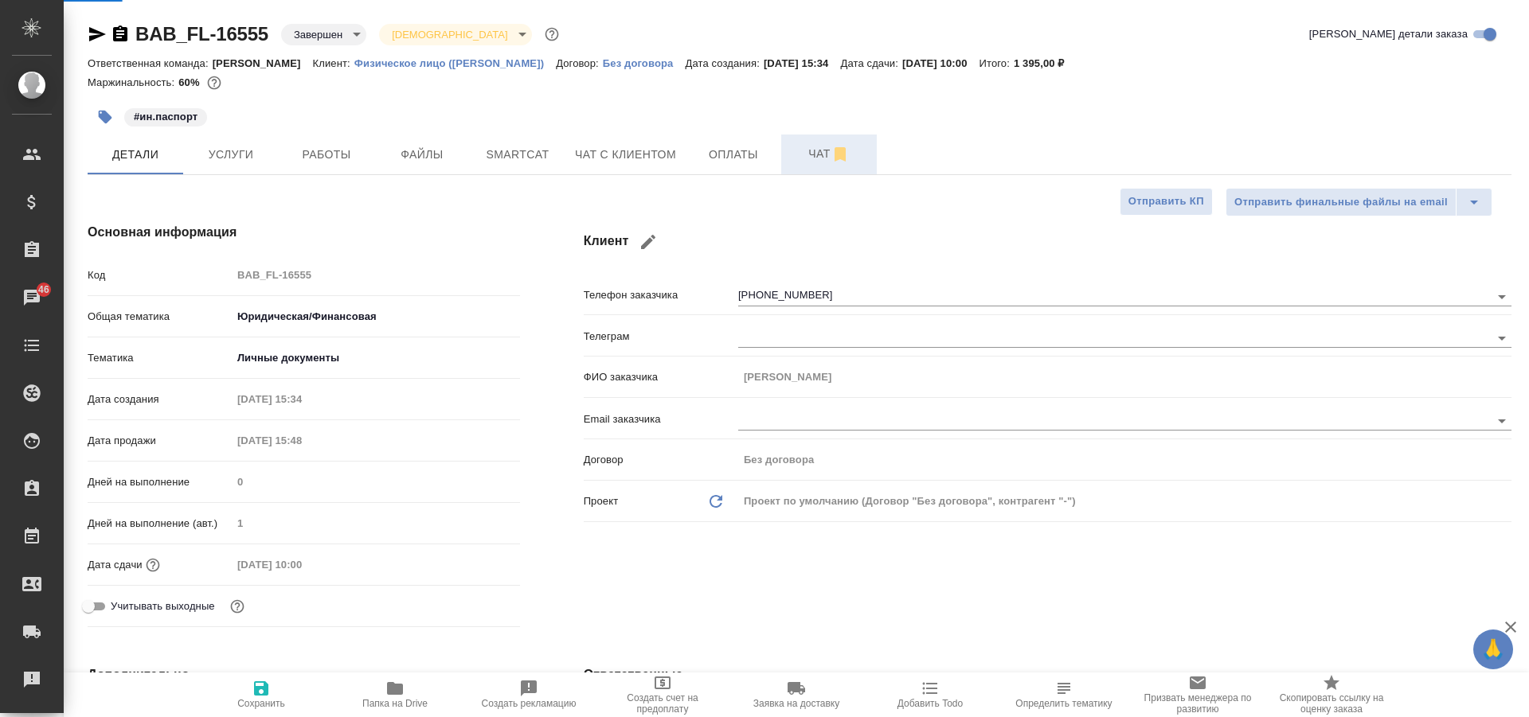
type textarea "x"
select select "RU"
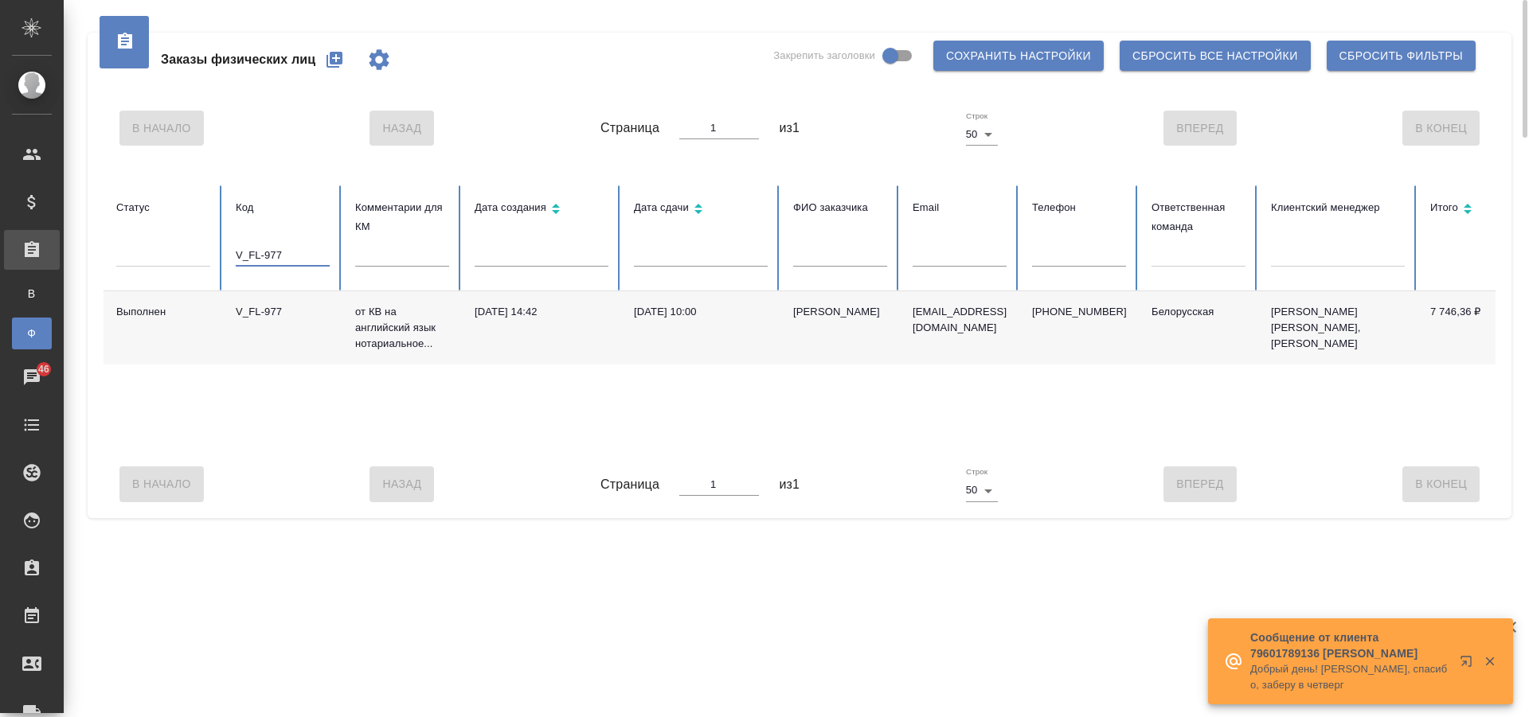
drag, startPoint x: 307, startPoint y: 256, endPoint x: 186, endPoint y: 221, distance: 126.0
click at [195, 229] on tr "Статус Код V_FL-977 Комментарии для КМ Дата создания Дата сдачи ФИО заказчика E…" at bounding box center [999, 239] width 1791 height 106
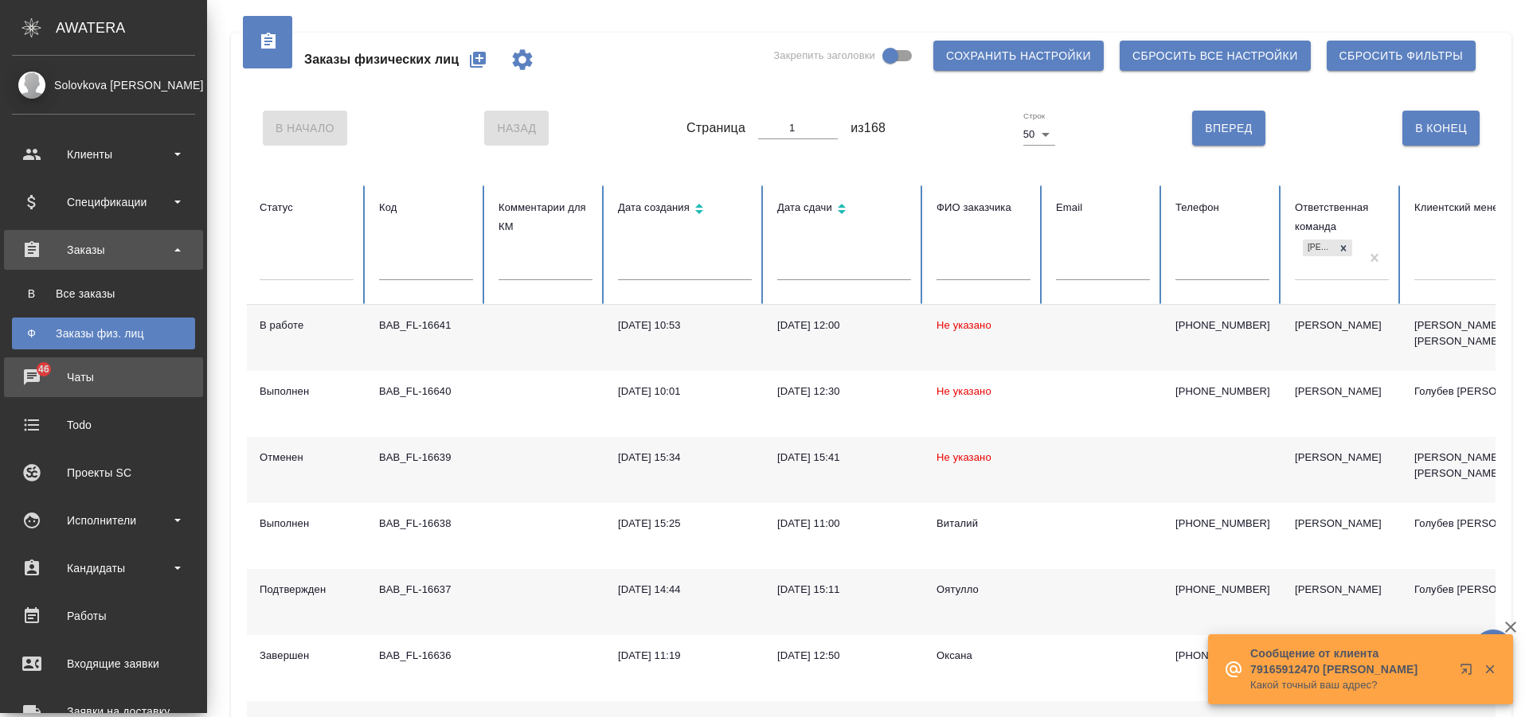
click at [33, 373] on div "Чаты" at bounding box center [103, 377] width 183 height 24
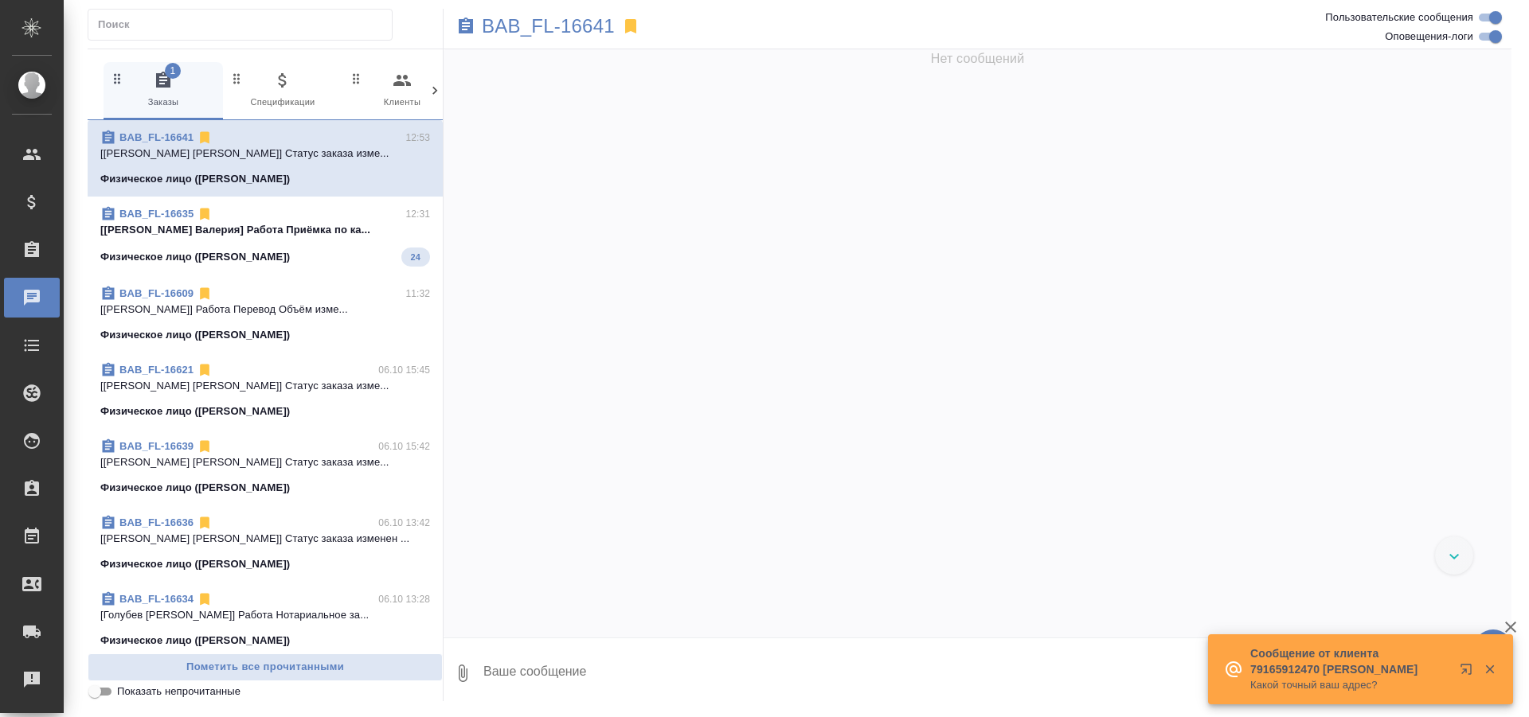
scroll to position [1366, 0]
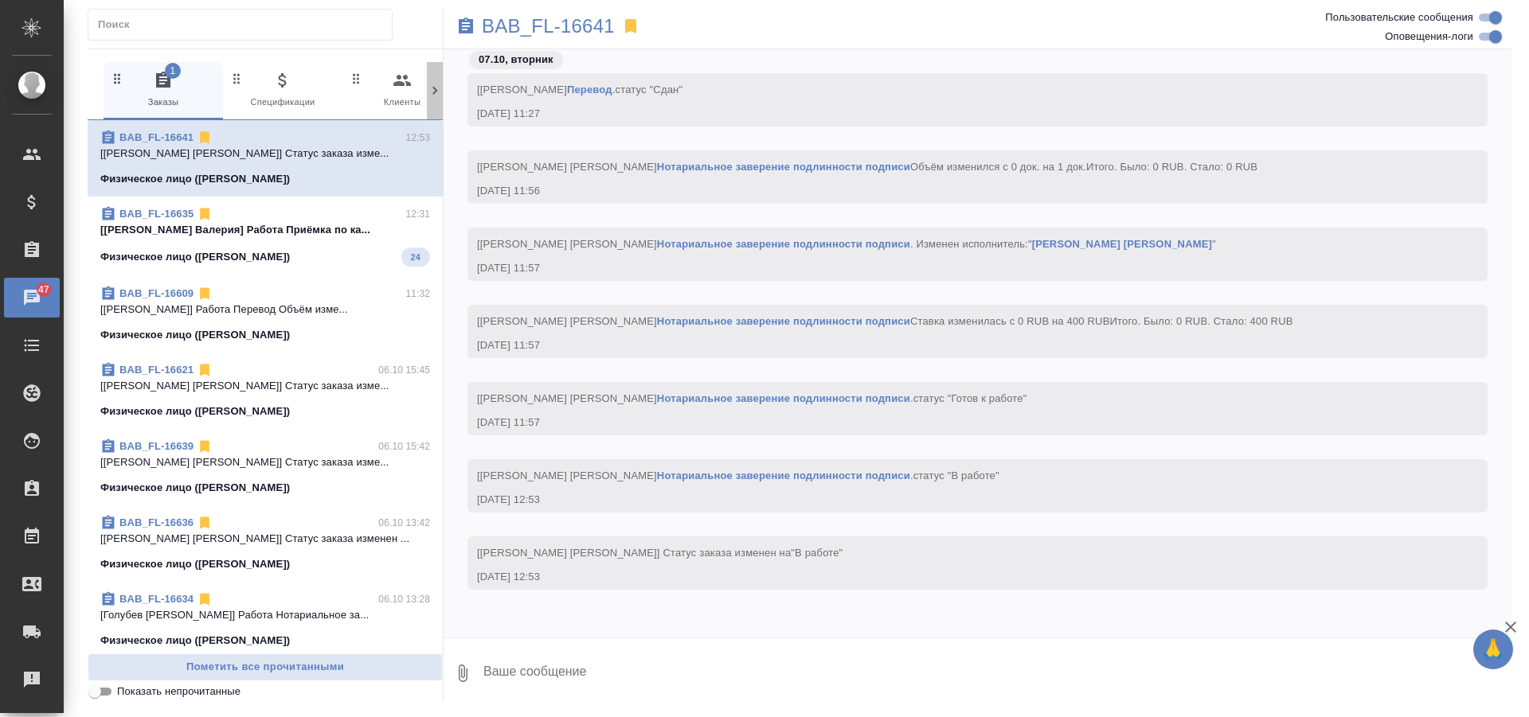
click at [435, 93] on icon at bounding box center [434, 91] width 5 height 8
click at [434, 84] on icon at bounding box center [435, 91] width 16 height 16
click at [370, 93] on span "46 Мессенджеры" at bounding box center [367, 90] width 107 height 39
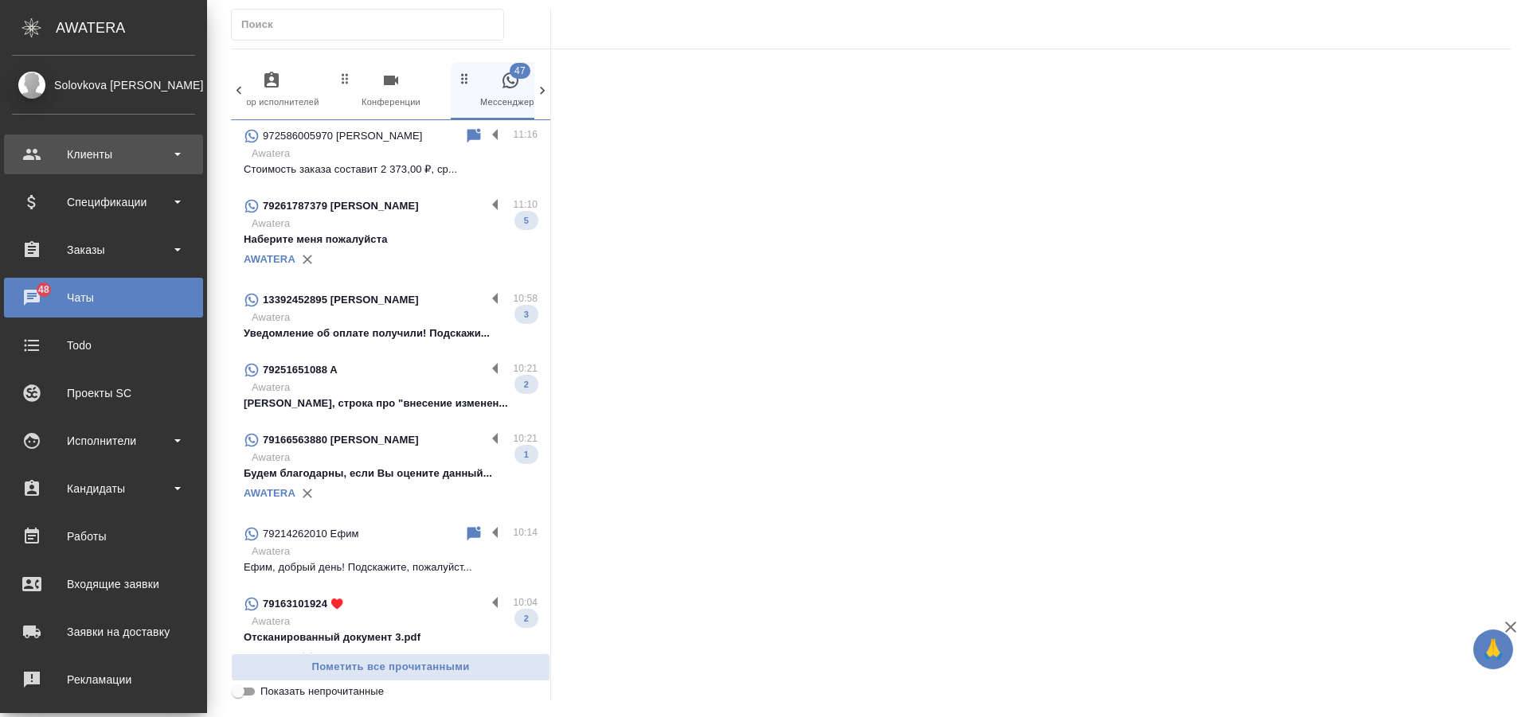
scroll to position [916, 0]
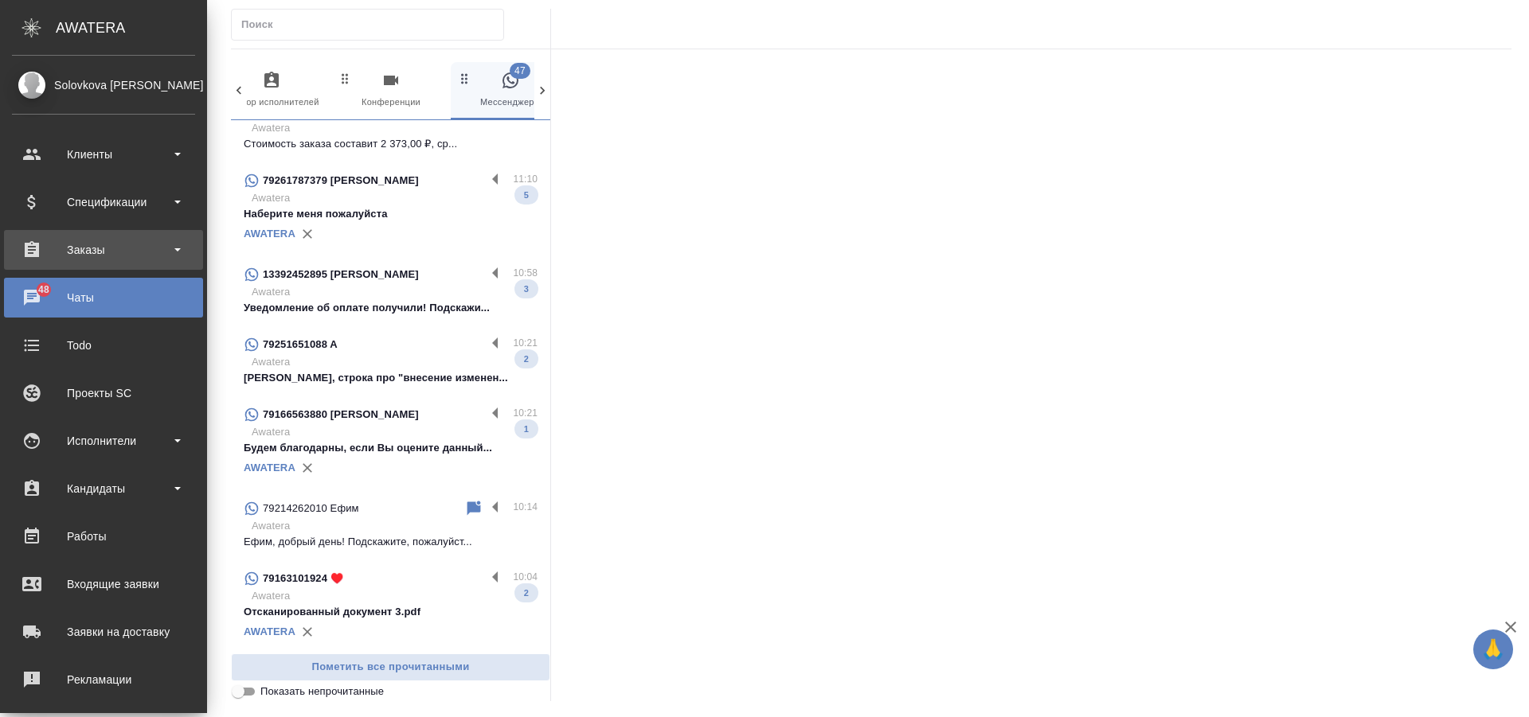
click at [116, 249] on div "Заказы" at bounding box center [103, 250] width 183 height 24
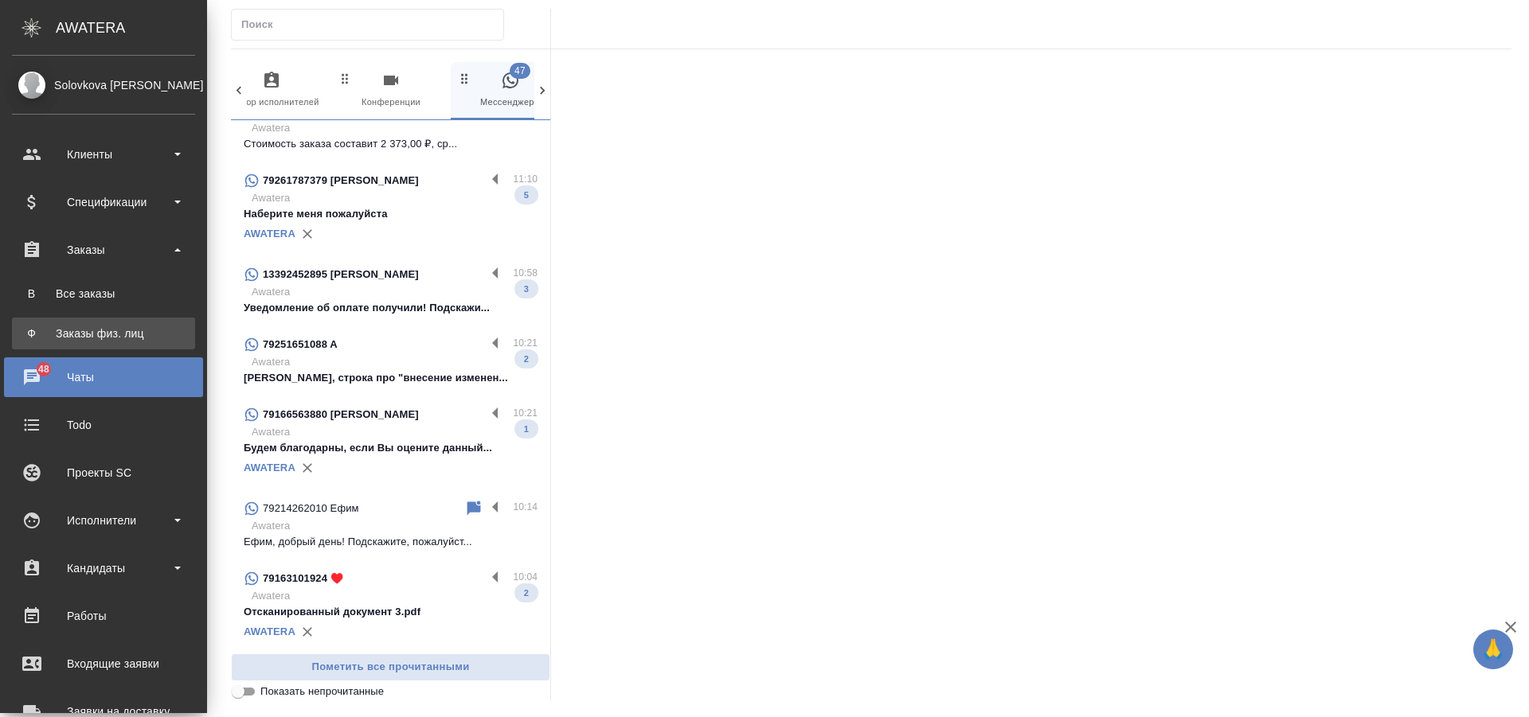
click at [158, 336] on div "Заказы физ. лиц" at bounding box center [103, 334] width 167 height 16
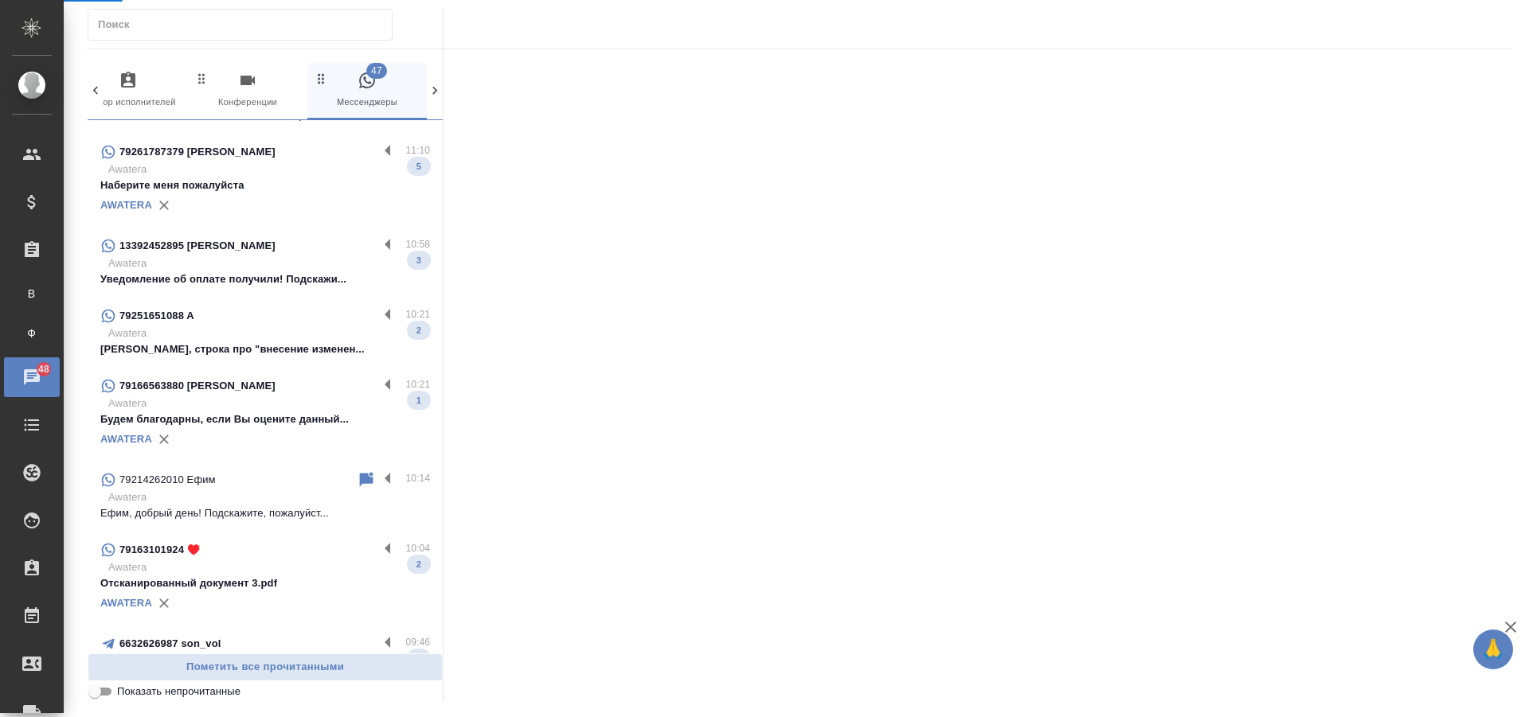
scroll to position [890, 0]
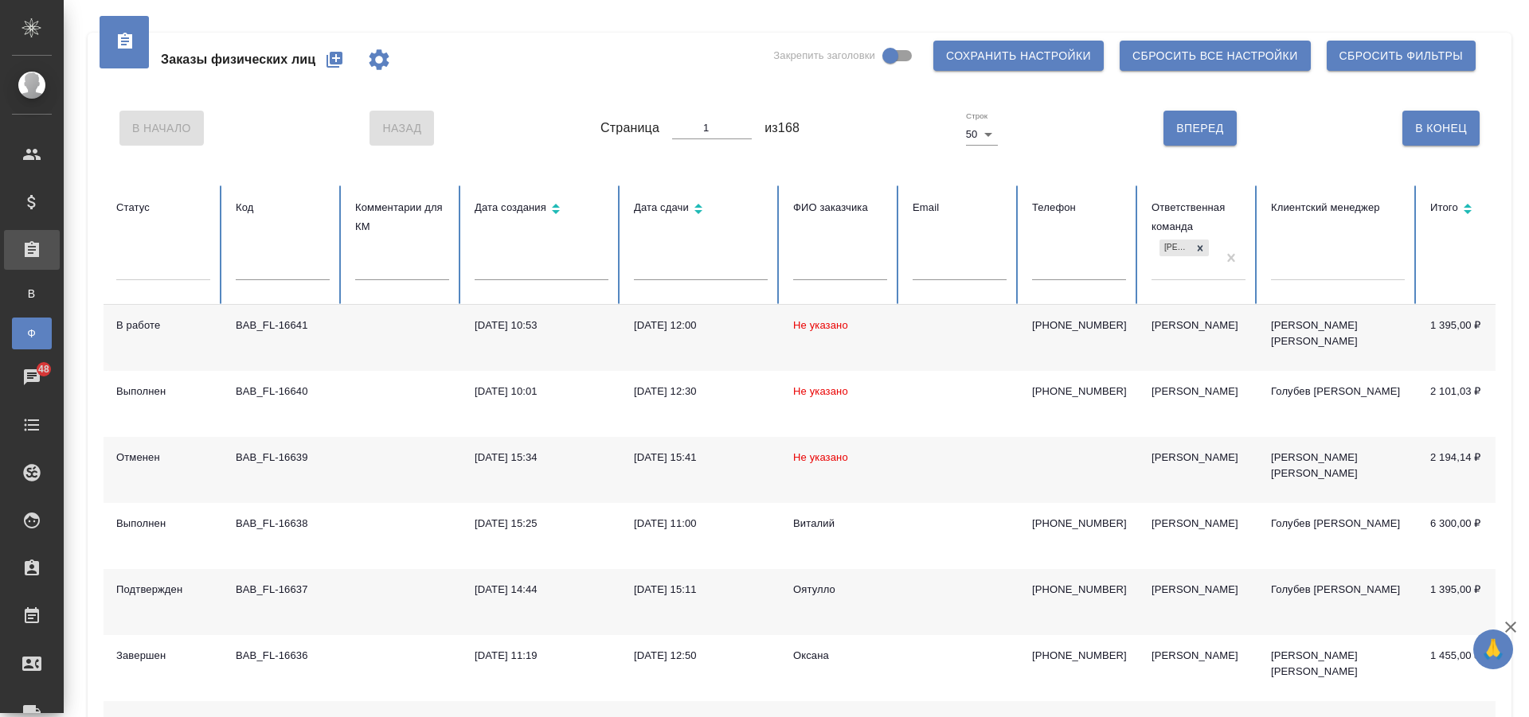
click at [1055, 273] on input "text" at bounding box center [1079, 269] width 94 height 22
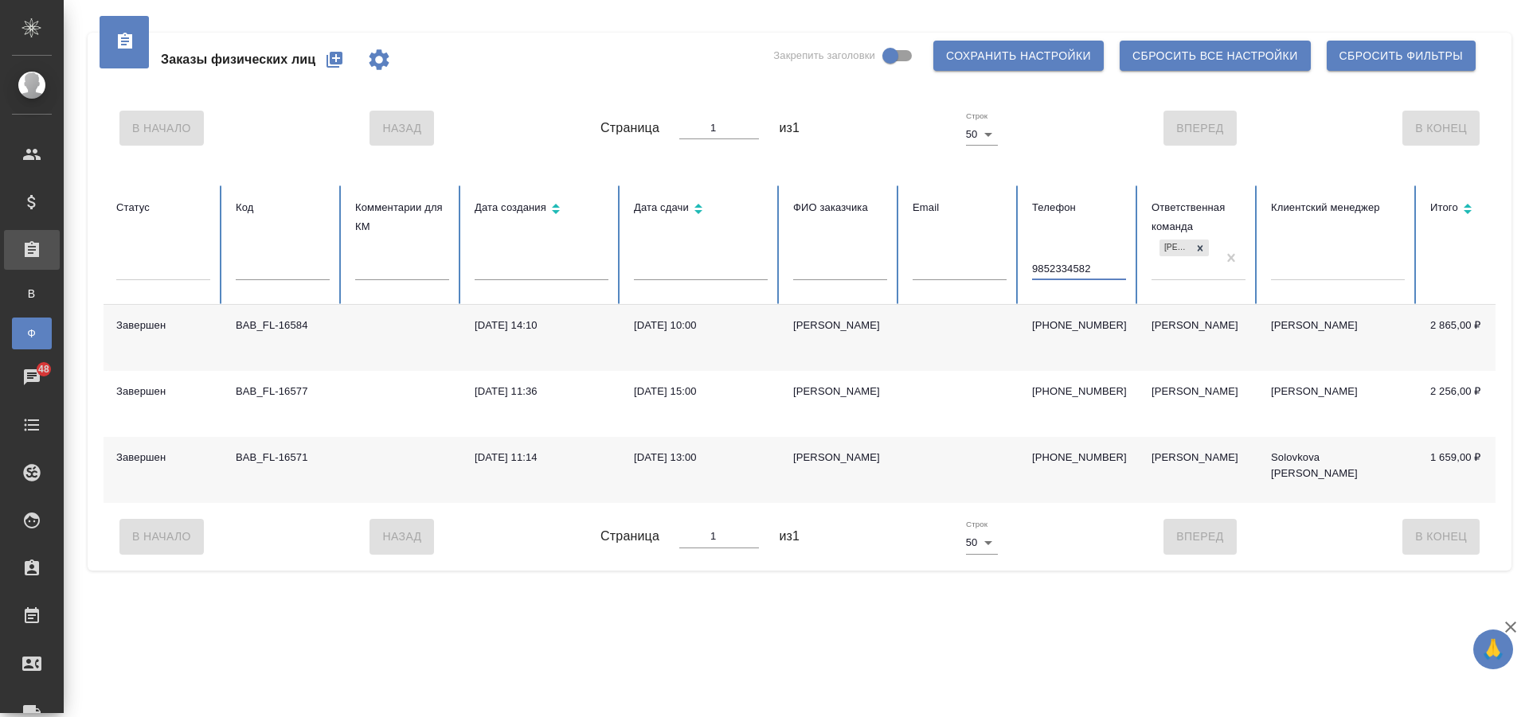
type input "9852334582"
drag, startPoint x: 1109, startPoint y: 272, endPoint x: 975, endPoint y: 248, distance: 136.5
click at [979, 262] on tr "Статус Код Комментарии для КМ Дата создания Дата сдачи ФИО заказчика Email Теле…" at bounding box center [999, 245] width 1791 height 119
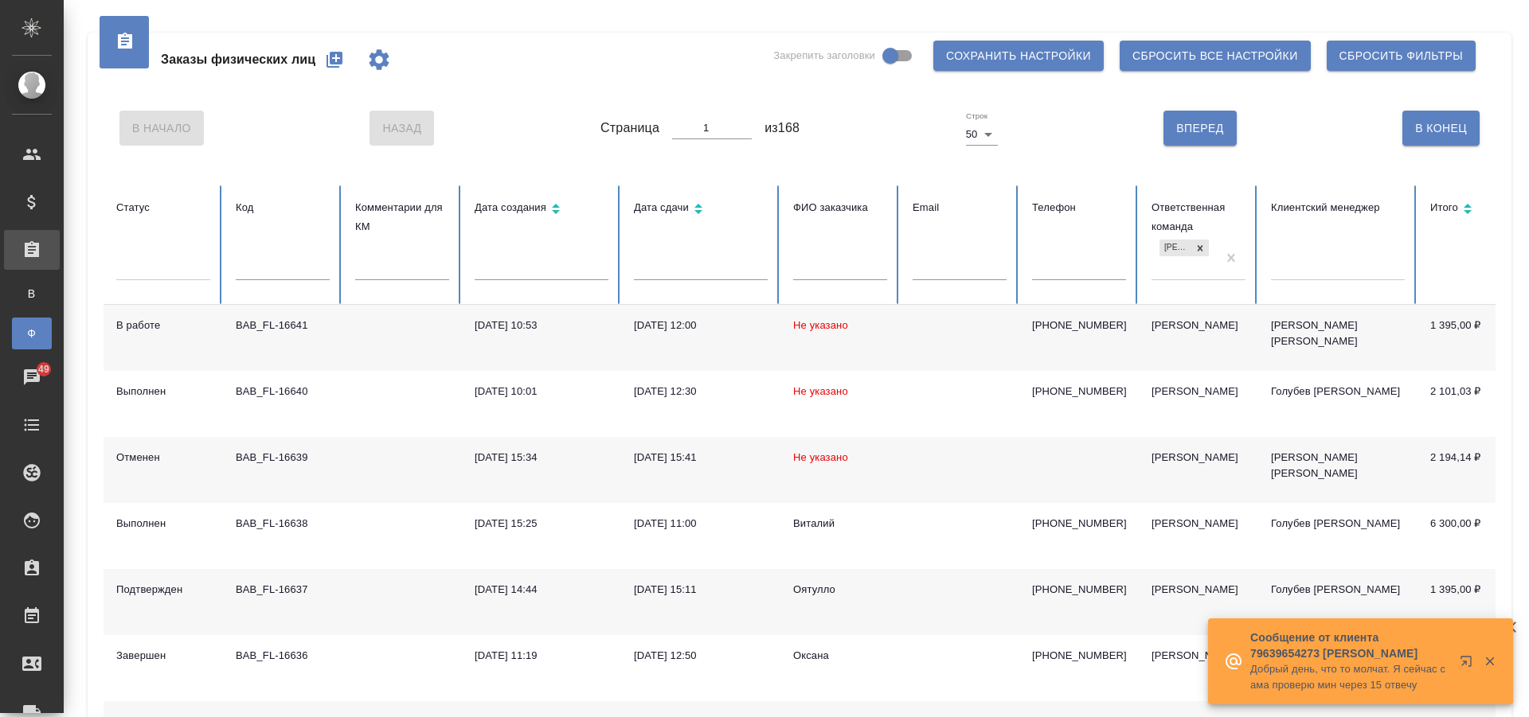
click at [1072, 274] on input "text" at bounding box center [1079, 269] width 94 height 22
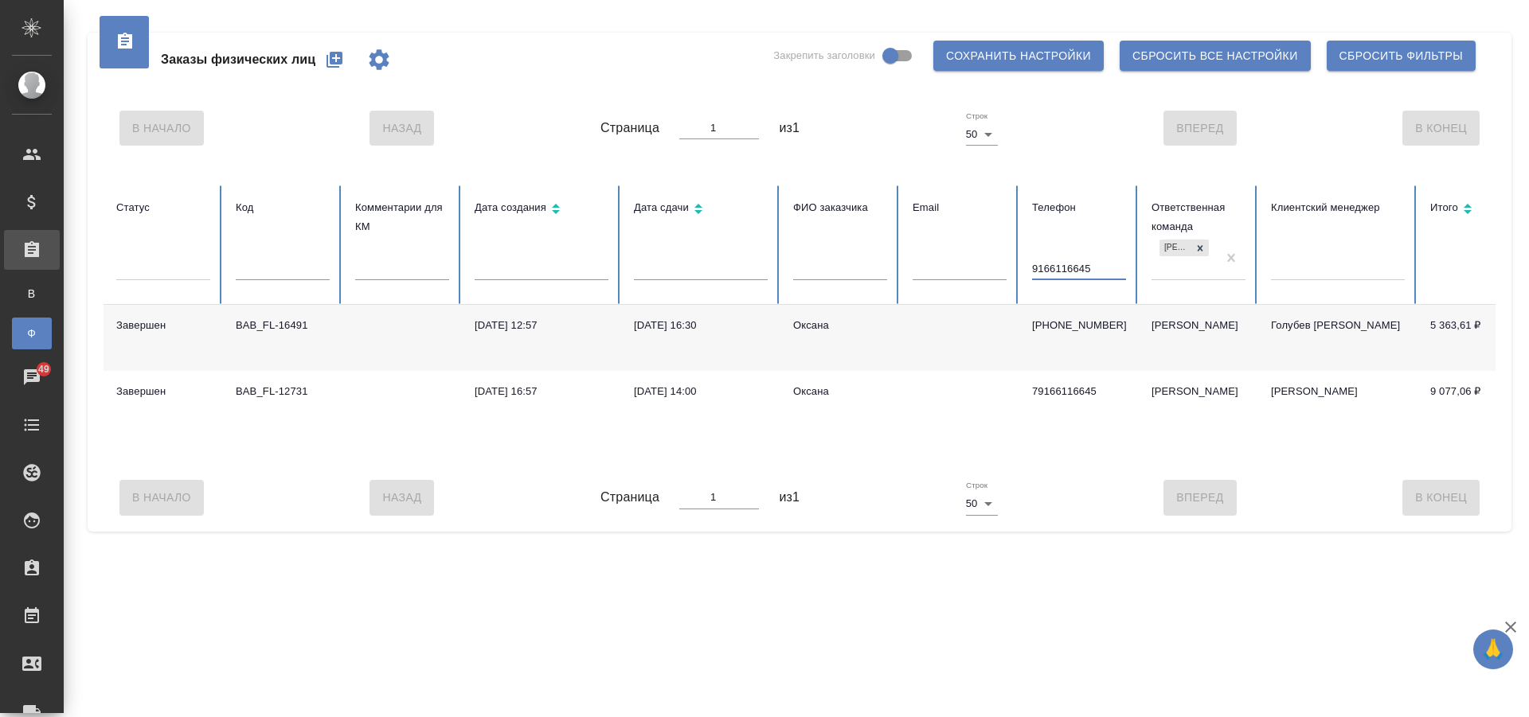
type input "9166116645"
click at [336, 341] on td "BAB_FL-16491" at bounding box center [282, 338] width 119 height 66
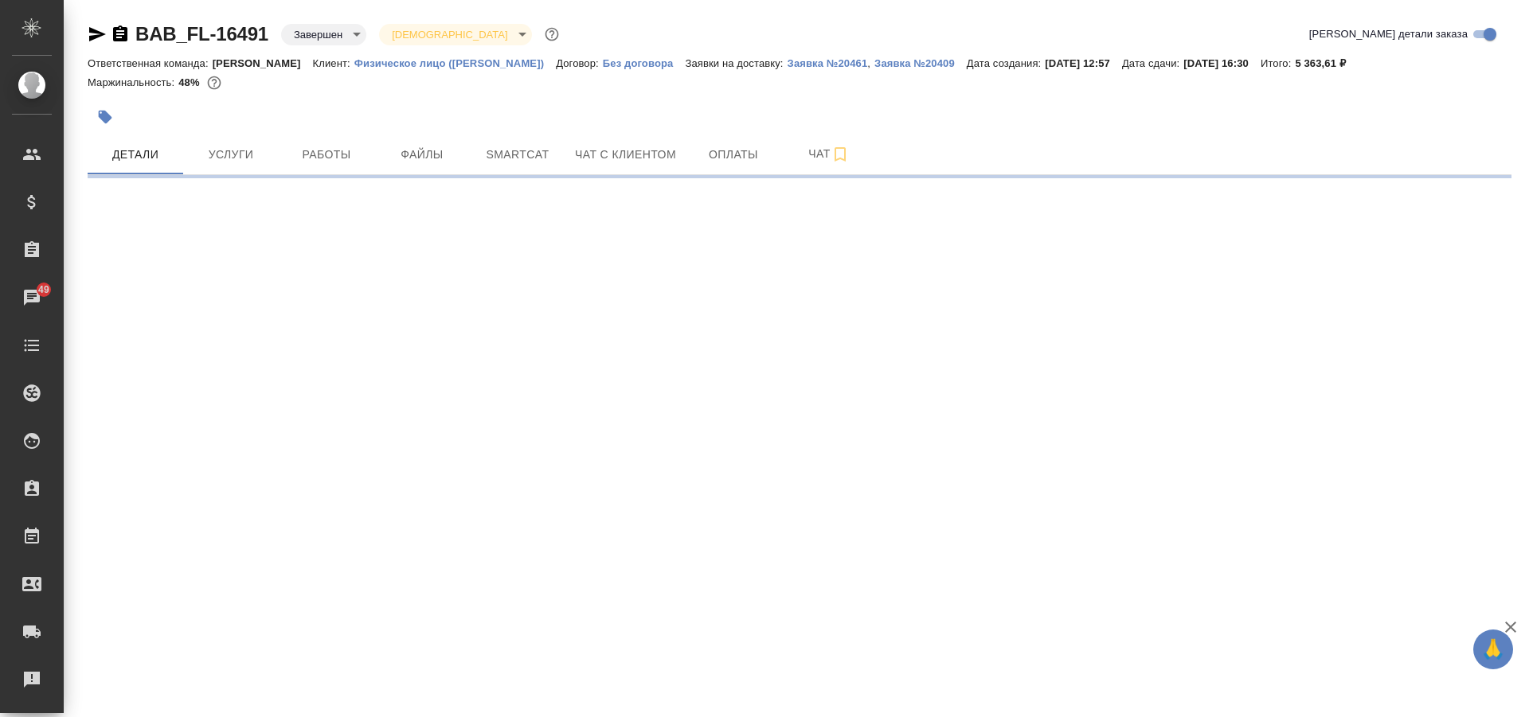
select select "RU"
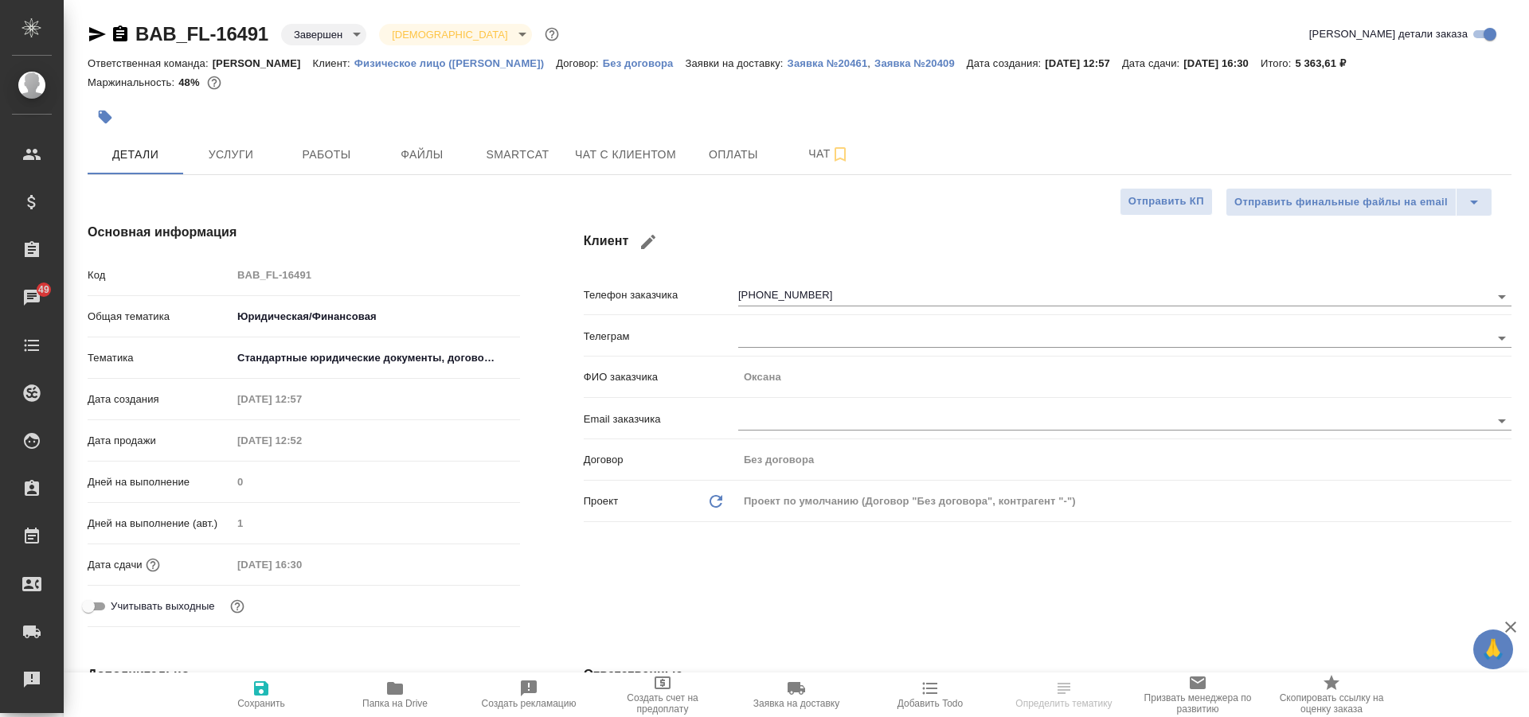
type textarea "x"
click at [220, 146] on span "Услуги" at bounding box center [231, 155] width 76 height 20
